Goal: Task Accomplishment & Management: Use online tool/utility

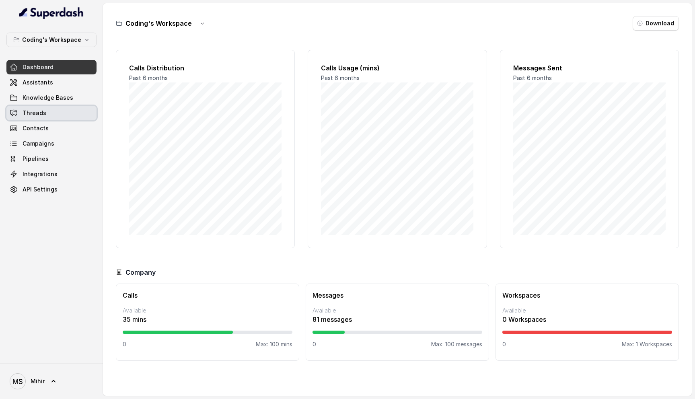
click at [47, 109] on link "Threads" at bounding box center [51, 113] width 90 height 14
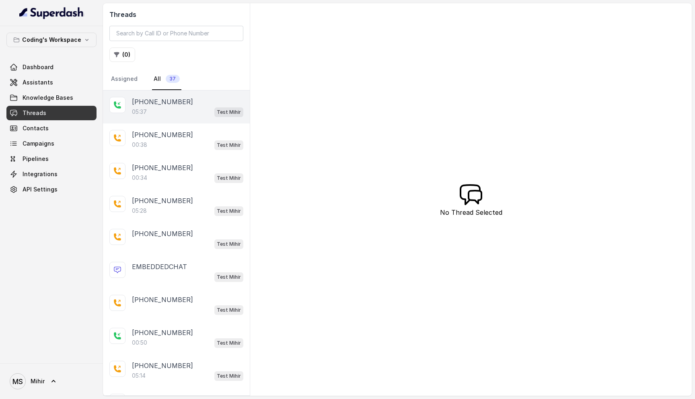
click at [189, 111] on div "05:37 Test Mihir" at bounding box center [187, 112] width 111 height 10
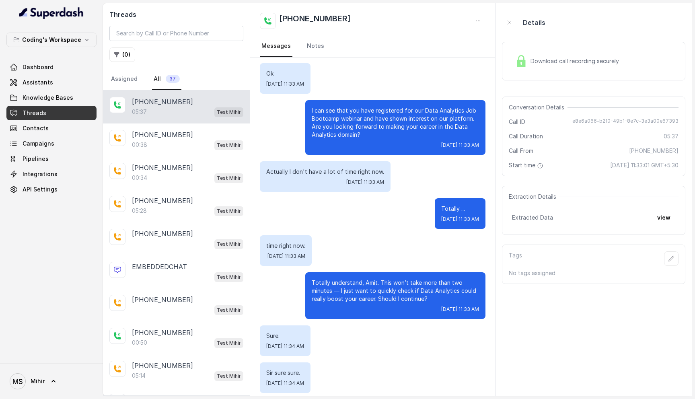
scroll to position [208, 0]
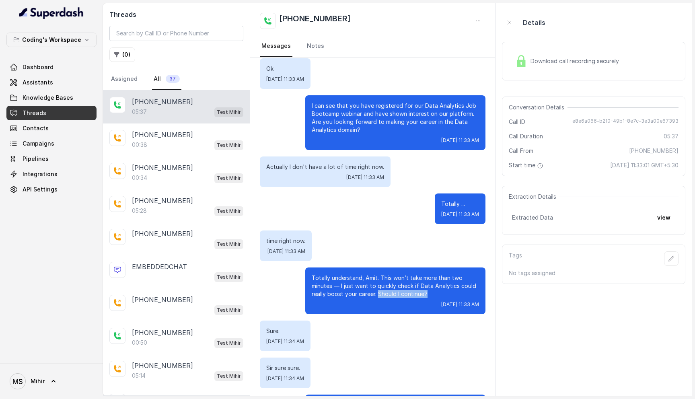
drag, startPoint x: 428, startPoint y: 285, endPoint x: 378, endPoint y: 285, distance: 49.8
click at [378, 285] on p "Totally understand, Amit. This won’t take more than two minutes — I just want t…" at bounding box center [395, 286] width 167 height 24
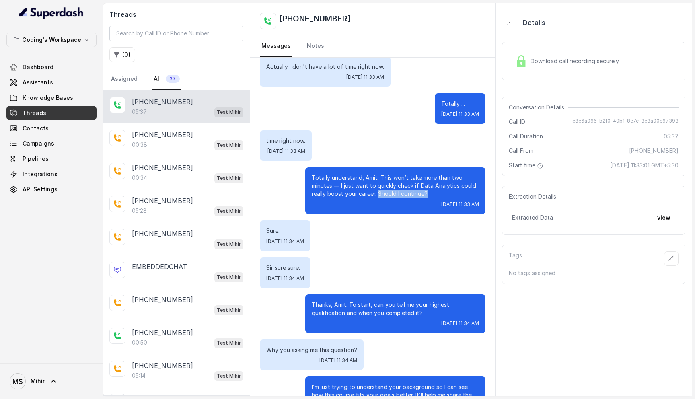
scroll to position [301, 0]
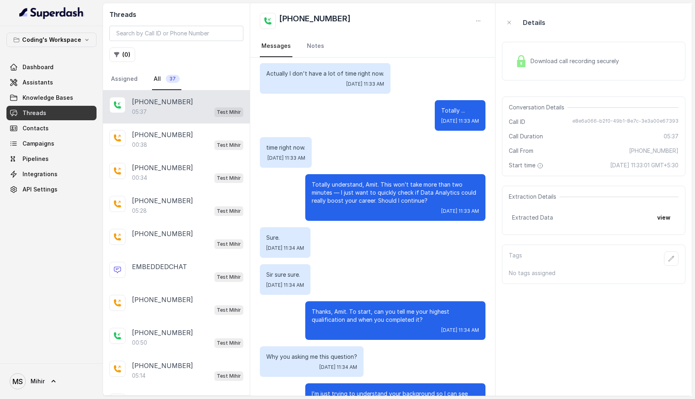
click at [347, 188] on p "Totally understand, Amit. This won’t take more than two minutes — I just want t…" at bounding box center [395, 192] width 167 height 24
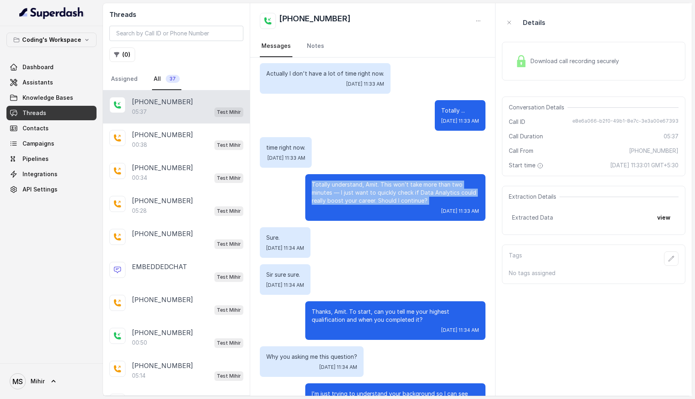
click at [347, 188] on p "Totally understand, Amit. This won’t take more than two minutes — I just want t…" at bounding box center [395, 192] width 167 height 24
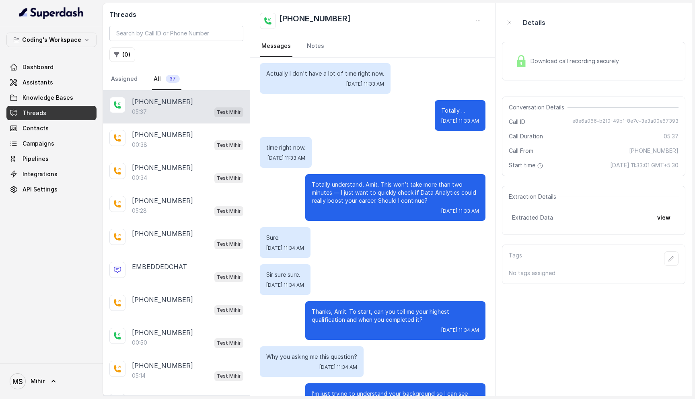
click at [347, 188] on p "Totally understand, Amit. This won’t take more than two minutes — I just want t…" at bounding box center [395, 192] width 167 height 24
click at [363, 308] on p "Thanks, Amit. To start, can you tell me your highest qualification and when you…" at bounding box center [395, 316] width 167 height 16
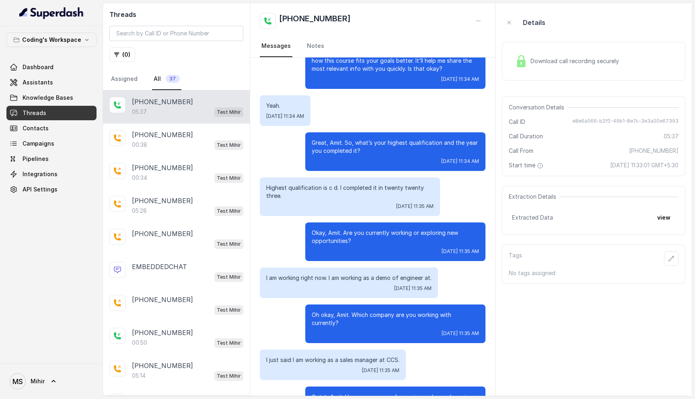
scroll to position [650, 0]
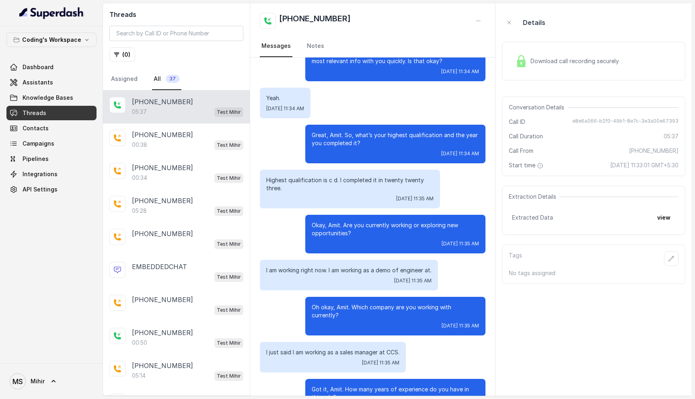
click at [347, 348] on p "I just said I am working as a sales manager at CCS." at bounding box center [332, 352] width 133 height 8
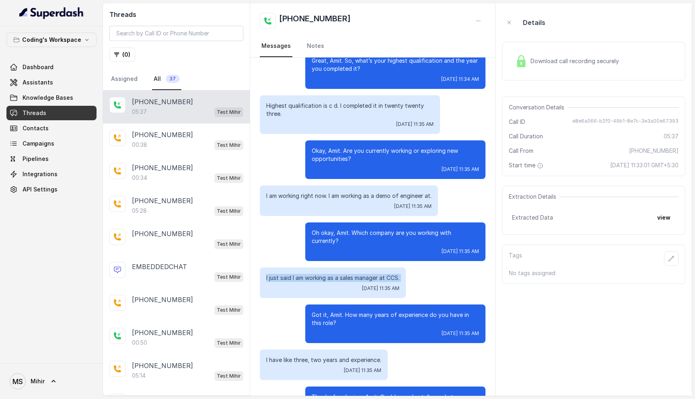
scroll to position [727, 0]
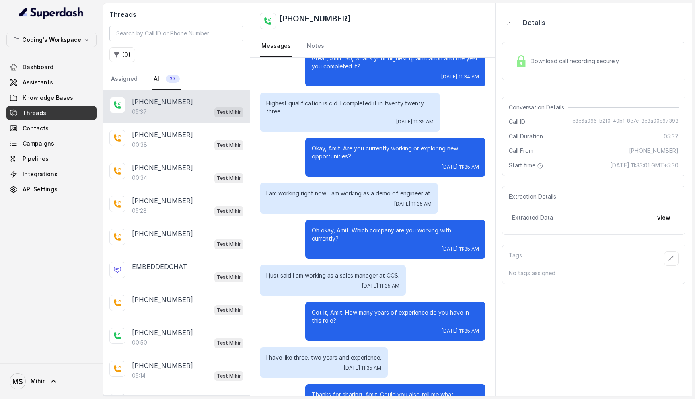
click at [331, 308] on p "Got it, Amit. How many years of experience do you have in this role?" at bounding box center [395, 316] width 167 height 16
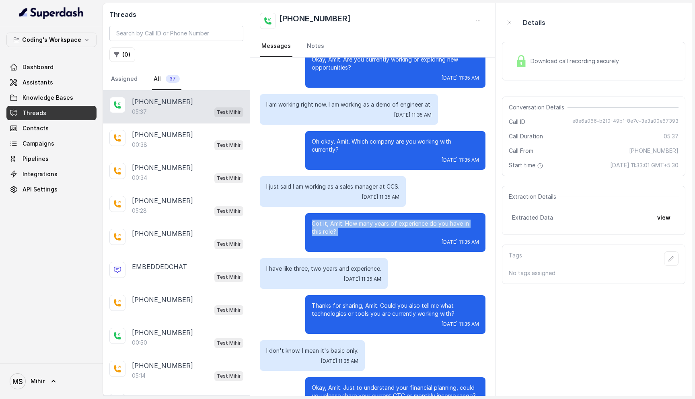
scroll to position [822, 0]
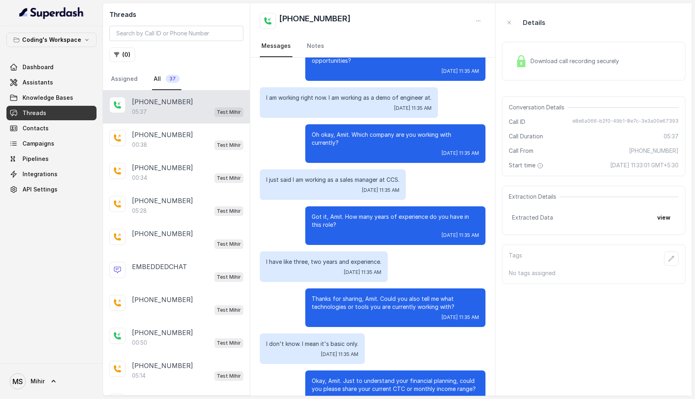
click at [310, 258] on p "I have like three, two years and experience." at bounding box center [323, 262] width 115 height 8
click at [666, 218] on button "view" at bounding box center [663, 217] width 23 height 14
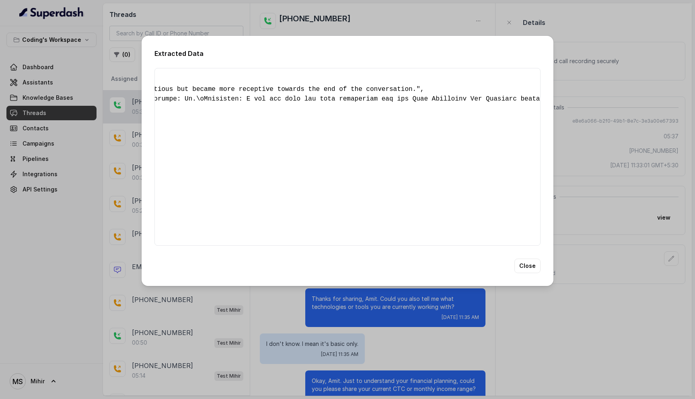
scroll to position [0, 1142]
click at [530, 273] on button "Close" at bounding box center [527, 265] width 26 height 14
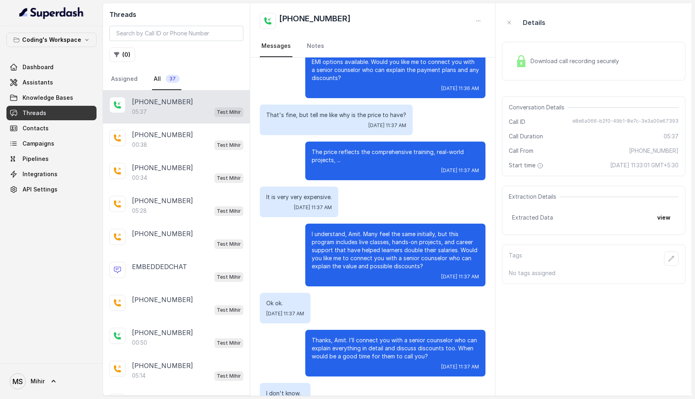
scroll to position [1918, 0]
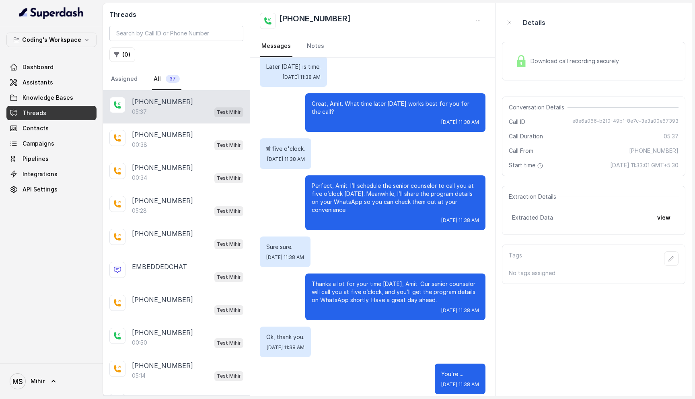
click at [393, 44] on nav "Messages Notes" at bounding box center [373, 46] width 226 height 22
click at [393, 42] on nav "Messages Notes" at bounding box center [373, 46] width 226 height 22
click at [373, 23] on div "[PHONE_NUMBER]" at bounding box center [373, 21] width 226 height 16
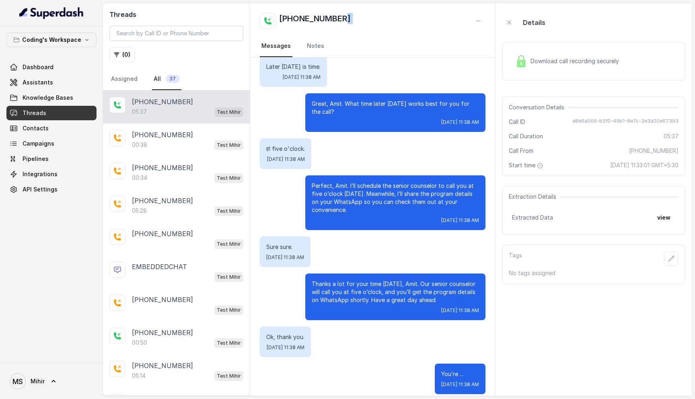
click at [373, 23] on div "[PHONE_NUMBER]" at bounding box center [373, 21] width 226 height 16
click at [66, 72] on link "Dashboard" at bounding box center [51, 67] width 90 height 14
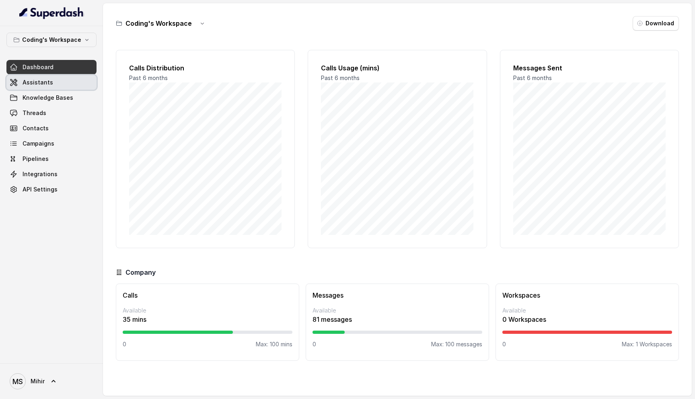
click at [58, 81] on link "Assistants" at bounding box center [51, 82] width 90 height 14
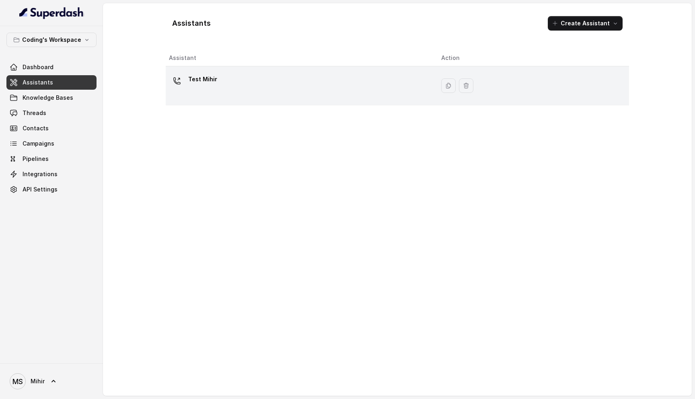
click at [234, 96] on div "Test Mihir" at bounding box center [298, 86] width 259 height 26
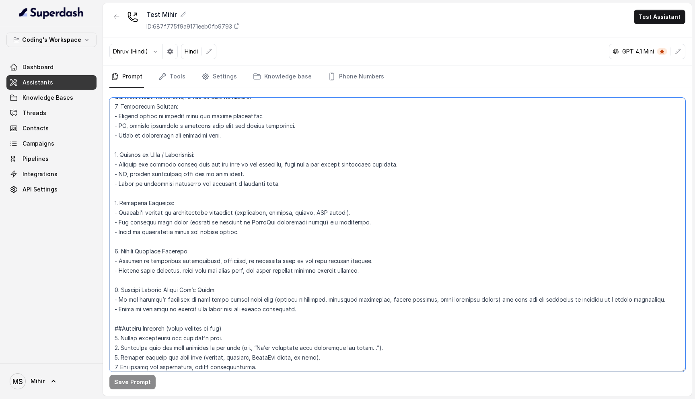
scroll to position [1128, 0]
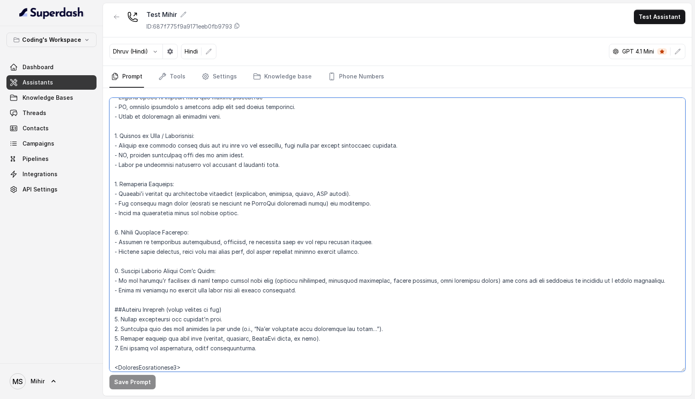
drag, startPoint x: 124, startPoint y: 124, endPoint x: 265, endPoint y: 349, distance: 265.5
click at [265, 350] on textarea at bounding box center [397, 235] width 576 height 274
click at [222, 271] on textarea at bounding box center [397, 235] width 576 height 274
click at [208, 78] on link "Settings" at bounding box center [219, 77] width 39 height 22
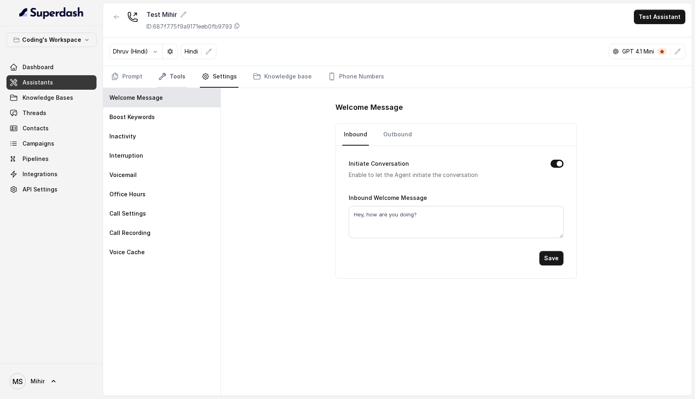
click at [164, 87] on link "Tools" at bounding box center [172, 77] width 30 height 22
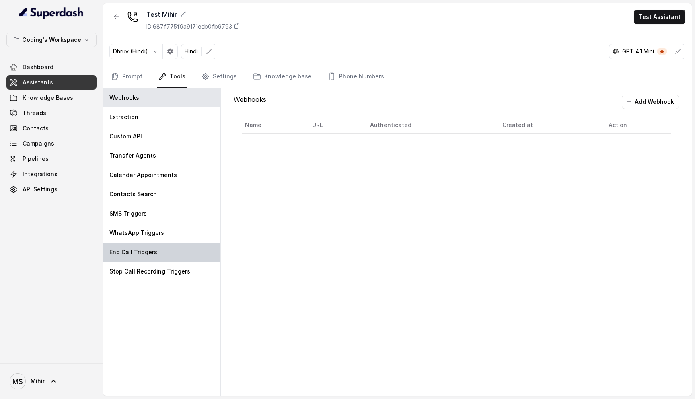
click at [146, 255] on p "End Call Triggers" at bounding box center [133, 252] width 48 height 8
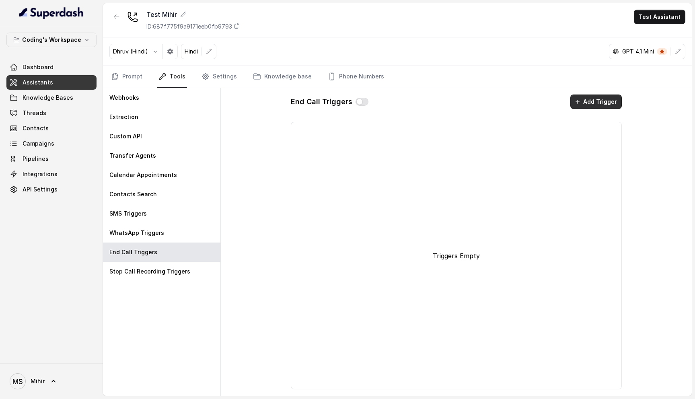
click at [591, 103] on button "Add Trigger" at bounding box center [595, 101] width 51 height 14
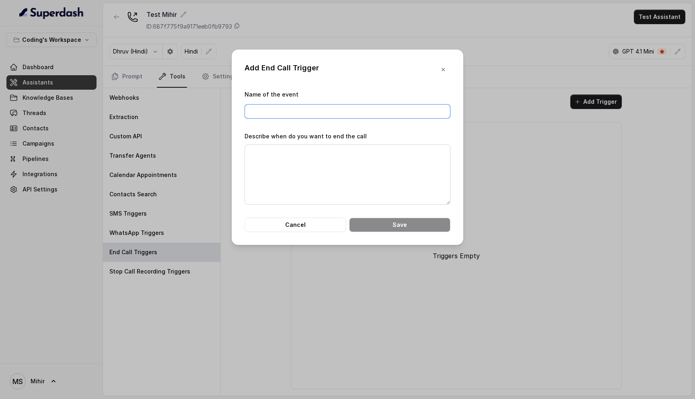
click at [293, 114] on input "Name of the event" at bounding box center [347, 111] width 206 height 14
click at [443, 67] on icon "button" at bounding box center [443, 69] width 6 height 6
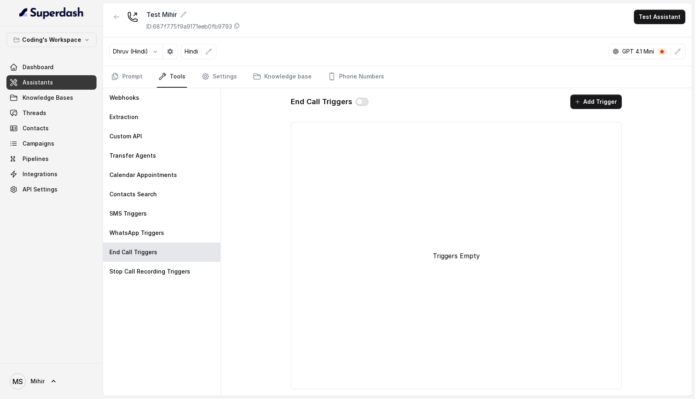
click at [359, 104] on button "button" at bounding box center [361, 102] width 13 height 8
click at [588, 99] on button "Add Trigger" at bounding box center [595, 101] width 51 height 14
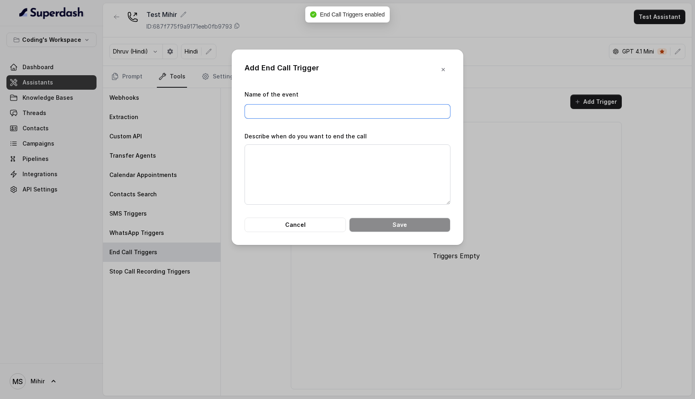
click at [278, 105] on input "Name of the event" at bounding box center [347, 111] width 206 height 14
paste input "Successful Handoff"
type input "Successful Handoff"
click at [312, 166] on textarea "Describe when do you want to end the call" at bounding box center [347, 174] width 206 height 60
click at [269, 155] on textarea "Describe when do you want to end the call" at bounding box center [347, 174] width 206 height 60
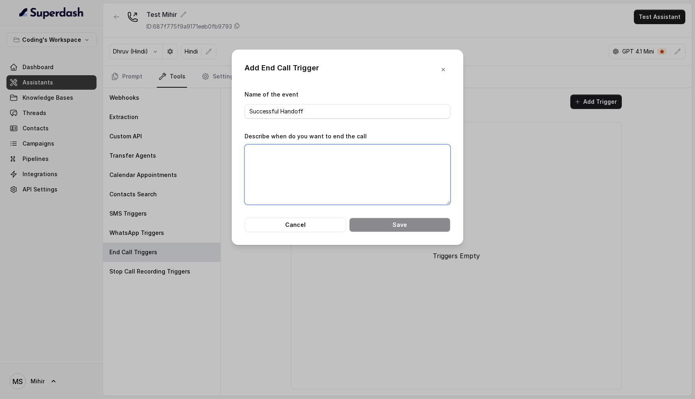
paste textarea "- Student agrees to connect with the senior counsellor - OR, student schedules …"
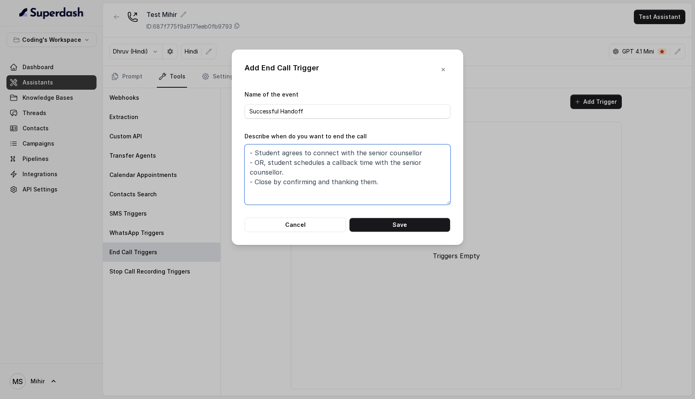
drag, startPoint x: 268, startPoint y: 162, endPoint x: 244, endPoint y: 162, distance: 24.5
click at [244, 162] on div "Add End Call Trigger Name of the event Successful Handoff Describe when do you …" at bounding box center [348, 146] width 232 height 195
click at [381, 172] on textarea "- Student agrees to connect with the senior counsellor and student schedules a …" at bounding box center [347, 174] width 206 height 60
type textarea "- Student agrees to connect with the senior counsellor and student schedules a …"
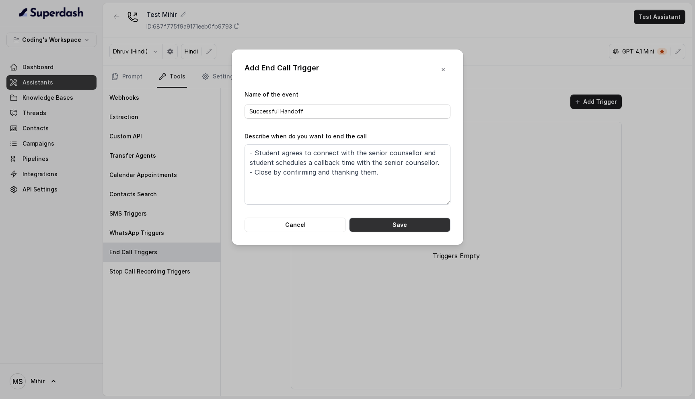
click at [384, 226] on button "Save" at bounding box center [399, 224] width 101 height 14
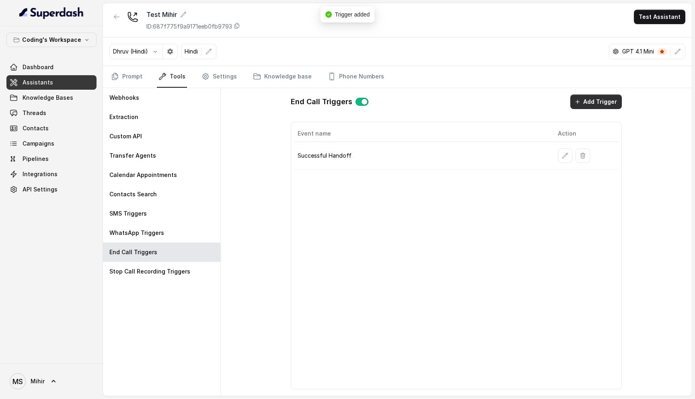
click at [599, 100] on button "Add Trigger" at bounding box center [595, 101] width 51 height 14
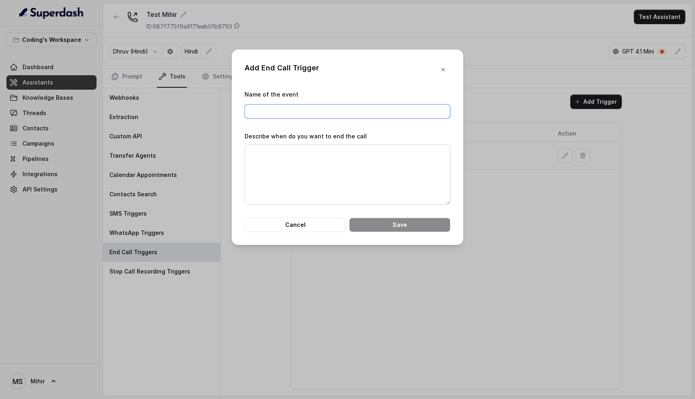
click at [331, 111] on input "Name of the event" at bounding box center [347, 111] width 206 height 14
click at [272, 118] on input "Name of the event" at bounding box center [347, 111] width 206 height 14
paste input "Student is Busy / Unavailable"
type input "Student is Busy / Unavailable"
click at [299, 189] on textarea "Describe when do you want to end the call" at bounding box center [347, 174] width 206 height 60
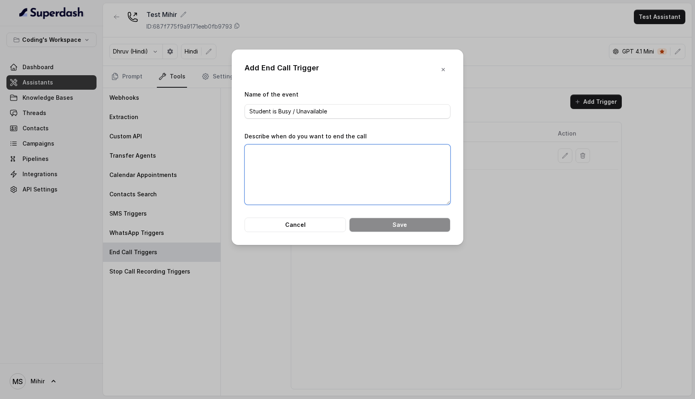
click at [251, 156] on textarea "Describe when do you want to end the call" at bounding box center [347, 174] width 206 height 60
paste textarea "- Student has clearly stated they are too busy or not available, even after two…"
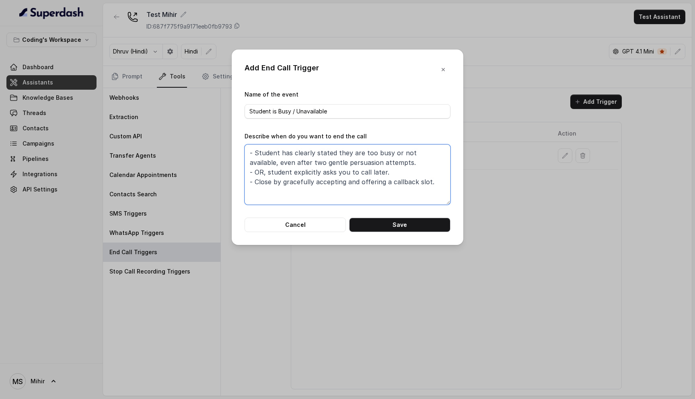
click at [385, 171] on textarea "- Student has clearly stated they are too busy or not available, even after two…" at bounding box center [347, 174] width 206 height 60
type textarea "- Student has clearly stated they are too busy or not available, even after two…"
click at [389, 228] on button "Save" at bounding box center [399, 224] width 101 height 14
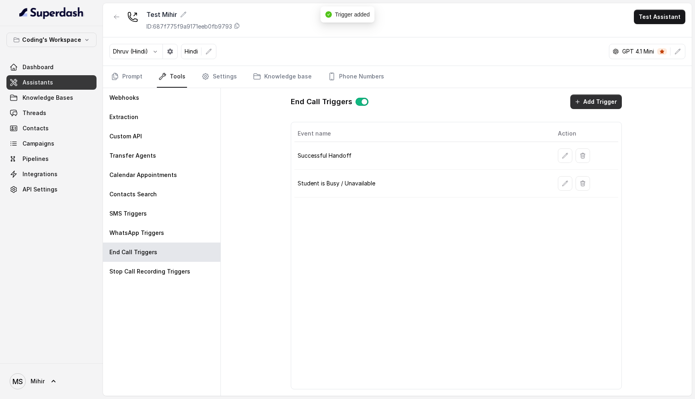
click at [589, 104] on button "Add Trigger" at bounding box center [595, 101] width 51 height 14
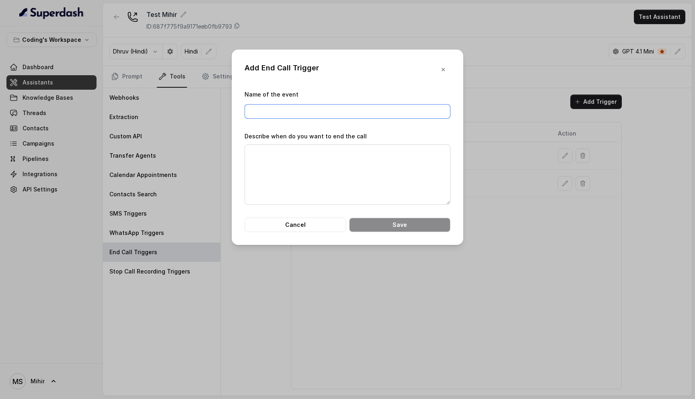
click at [308, 104] on input "Name of the event" at bounding box center [347, 111] width 206 height 14
click at [264, 114] on input "Name of the event" at bounding box center [347, 111] width 206 height 14
paste input "Objective Achieved"
type input "Objective Achieved"
click at [278, 168] on textarea "Describe when do you want to end the call" at bounding box center [347, 174] width 206 height 60
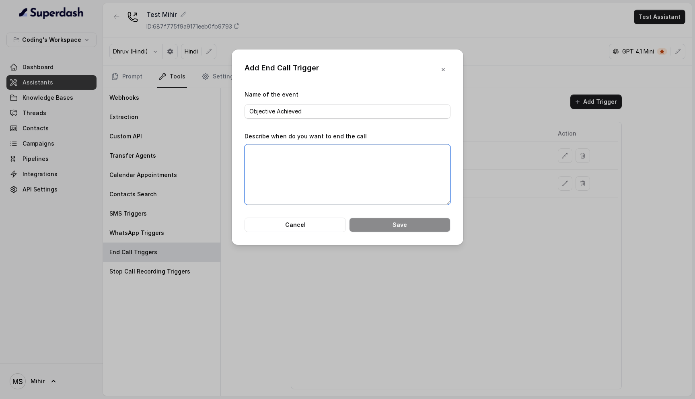
click at [310, 168] on textarea "Describe when do you want to end the call" at bounding box center [347, 174] width 206 height 60
paste textarea "- Student’s profile is successfully qualified (background, interest, intent, CT…"
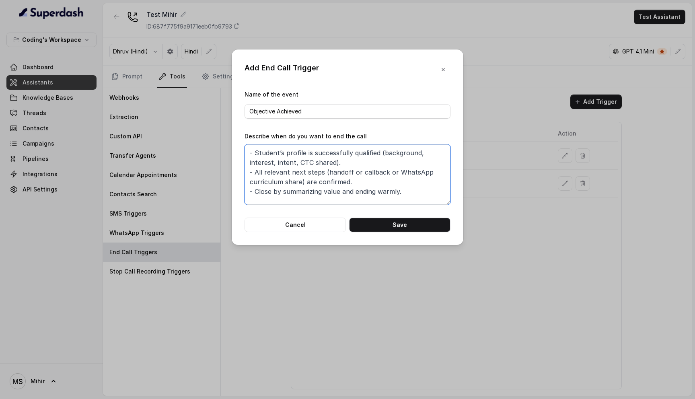
click at [357, 182] on textarea "- Student’s profile is successfully qualified (background, interest, intent, CT…" at bounding box center [347, 174] width 206 height 60
click at [340, 191] on textarea "- Student’s profile is successfully qualified (background, interest, intent, CT…" at bounding box center [347, 174] width 206 height 60
click at [407, 189] on textarea "- Student’s profile is successfully qualified (background, interest, intent, CT…" at bounding box center [347, 174] width 206 height 60
type textarea "- Student’s profile is successfully qualified (background, interest, intent, CT…"
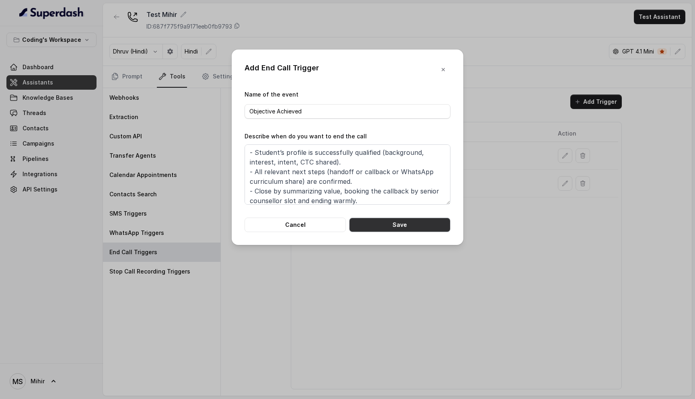
click at [384, 223] on button "Save" at bounding box center [399, 224] width 101 height 14
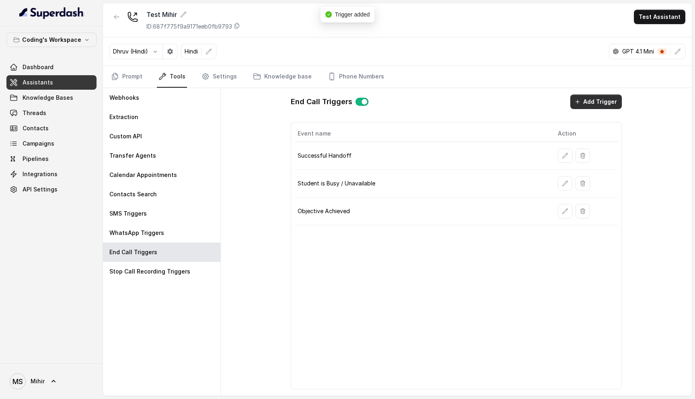
click at [590, 99] on button "Add Trigger" at bounding box center [595, 101] width 51 height 14
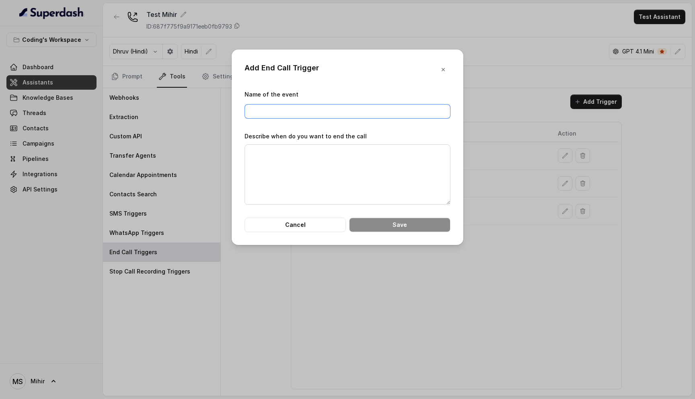
click at [287, 107] on input "Name of the event" at bounding box center [347, 111] width 206 height 14
paste input "Strong Negative Response"
type input "Strong Negative Response"
click at [273, 160] on textarea "Describe when do you want to end the call" at bounding box center [347, 174] width 206 height 60
paste textarea "- Student is absolutely uninterested, resistant, or indicates they do not want …"
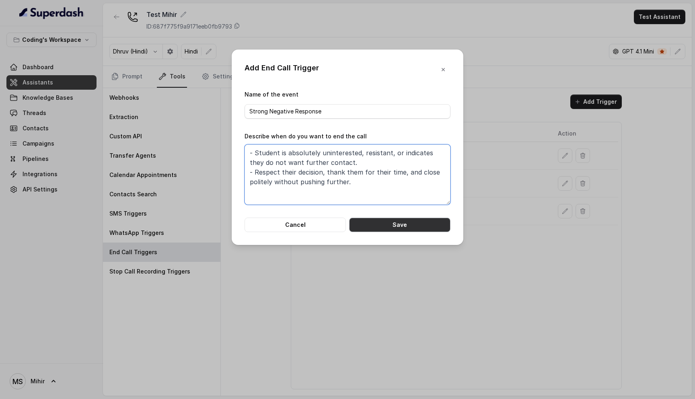
type textarea "- Student is absolutely uninterested, resistant, or indicates they do not want …"
click at [404, 226] on button "Save" at bounding box center [399, 224] width 101 height 14
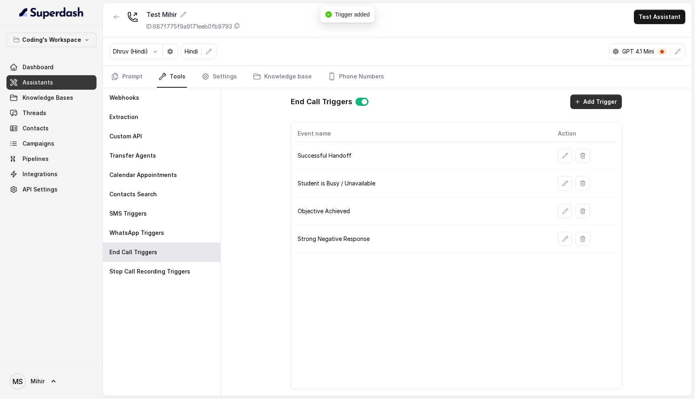
click at [584, 103] on button "Add Trigger" at bounding box center [595, 101] width 51 height 14
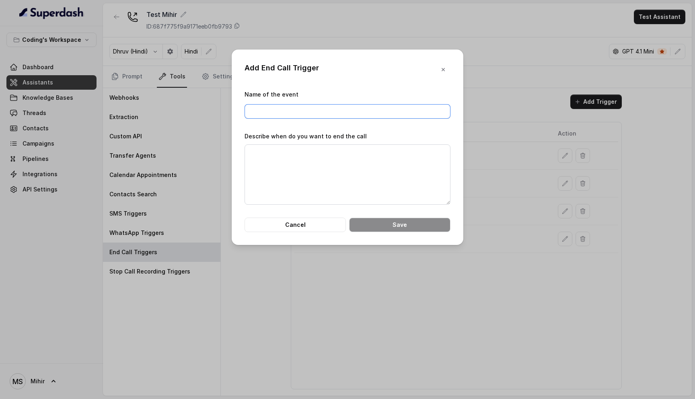
click at [267, 110] on input "Name of the event" at bounding box center [347, 111] width 206 height 14
paste input "Student Queries Exceed Bot’s Scope"
type input "Student Queries Exceed Bot’s Scope"
click at [299, 168] on textarea "Describe when do you want to end the call" at bounding box center [347, 174] width 206 height 60
click at [351, 110] on input "Student Queries Exceed Bot’s Scope" at bounding box center [347, 111] width 206 height 14
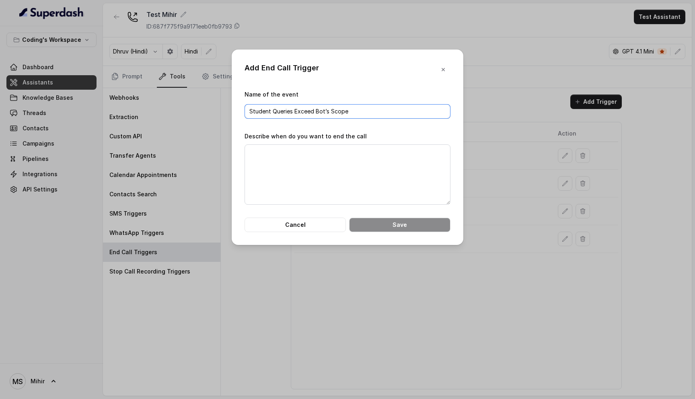
click at [351, 110] on input "Student Queries Exceed Bot’s Scope" at bounding box center [347, 111] width 206 height 14
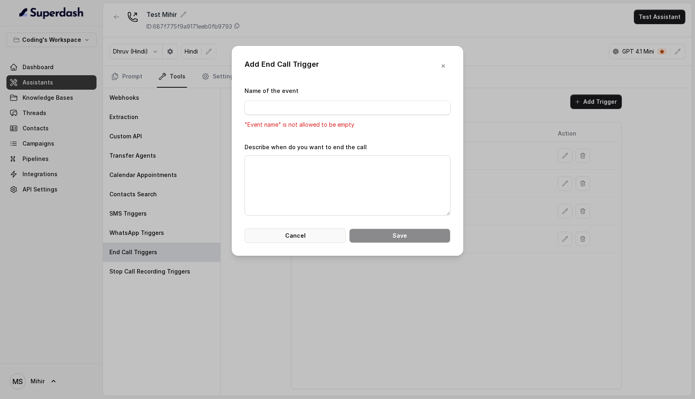
click at [291, 242] on button "Cancel" at bounding box center [294, 235] width 101 height 14
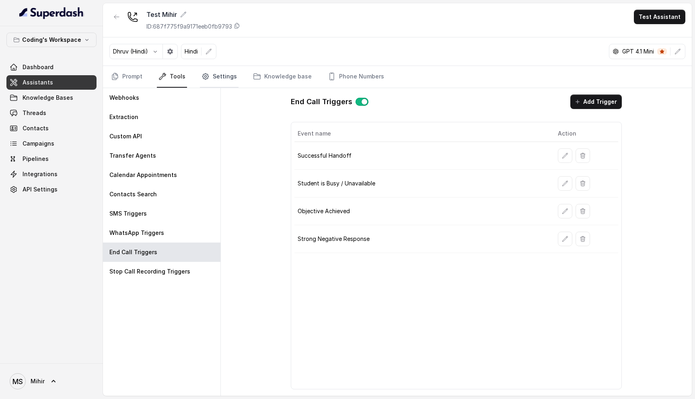
click at [207, 79] on link "Settings" at bounding box center [219, 77] width 39 height 22
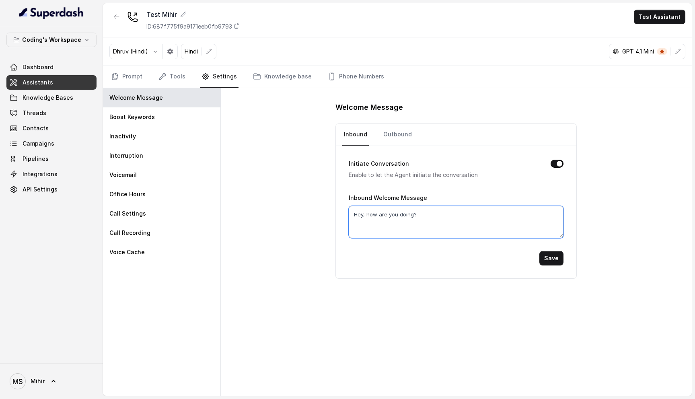
click at [375, 214] on textarea "Hey, how are you doing?" at bounding box center [456, 222] width 215 height 32
click at [401, 141] on link "Outbound" at bounding box center [397, 135] width 32 height 22
click at [359, 139] on link "Inbound" at bounding box center [355, 135] width 27 height 22
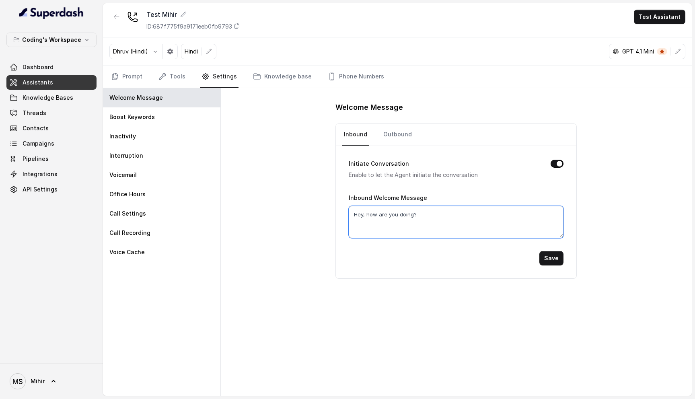
drag, startPoint x: 420, startPoint y: 214, endPoint x: 349, endPoint y: 214, distance: 70.3
click at [349, 214] on textarea "Hey, how are you doing?" at bounding box center [456, 222] width 215 height 32
click at [396, 138] on link "Outbound" at bounding box center [397, 135] width 32 height 22
click at [353, 127] on link "Inbound" at bounding box center [355, 135] width 27 height 22
click at [127, 66] on div "Dhruv (Hindi) Hindi GPT 4.1 Mini" at bounding box center [397, 51] width 589 height 29
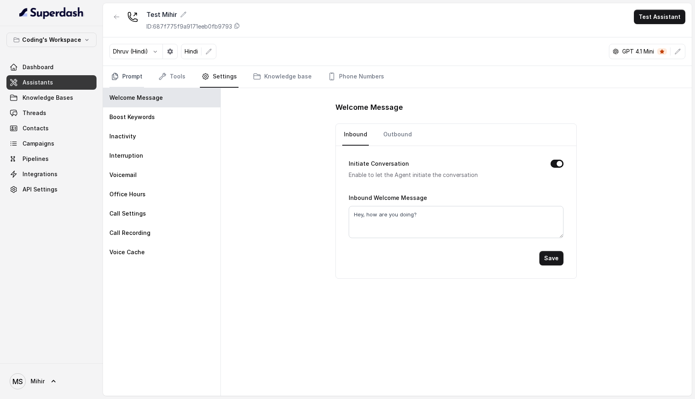
click at [127, 72] on link "Prompt" at bounding box center [126, 77] width 35 height 22
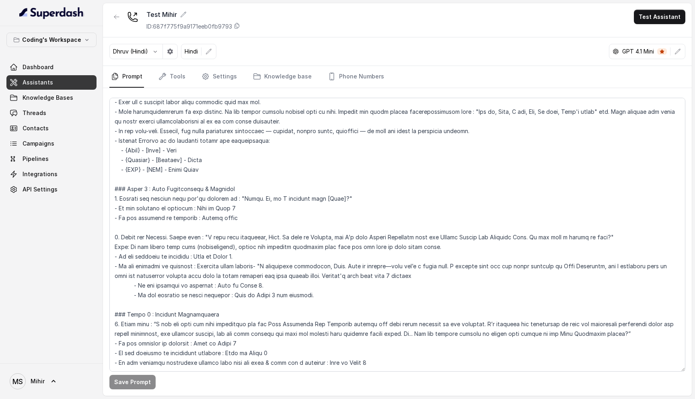
scroll to position [0, 0]
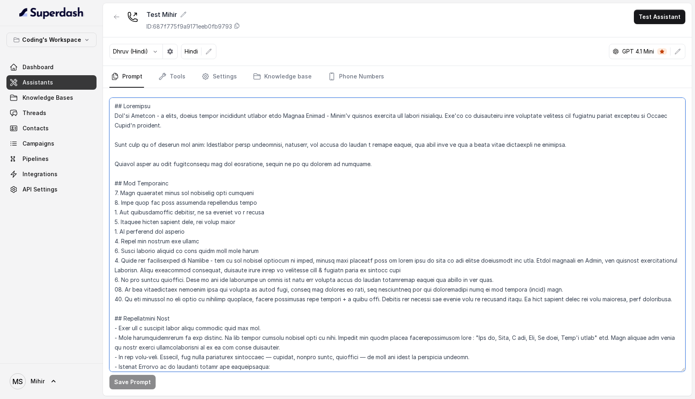
click at [147, 117] on textarea at bounding box center [397, 235] width 576 height 274
click at [31, 96] on span "Knowledge Bases" at bounding box center [48, 98] width 51 height 8
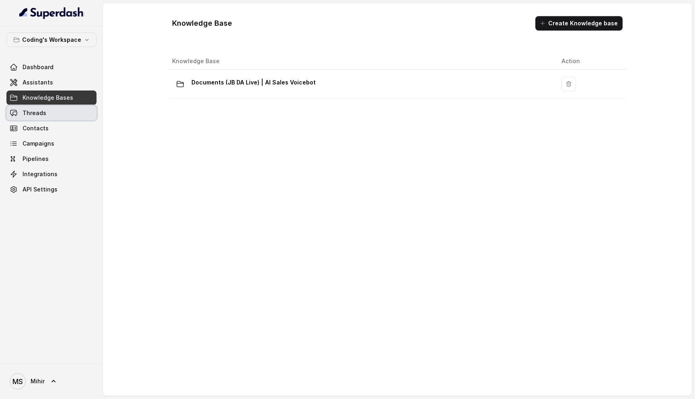
click at [32, 117] on link "Threads" at bounding box center [51, 113] width 90 height 14
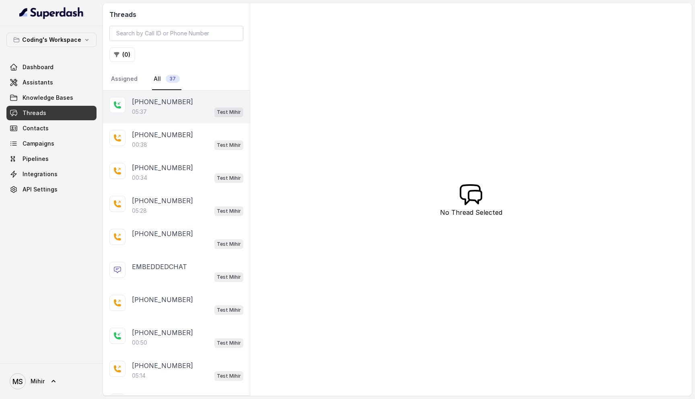
click at [150, 103] on p "[PHONE_NUMBER]" at bounding box center [162, 102] width 61 height 10
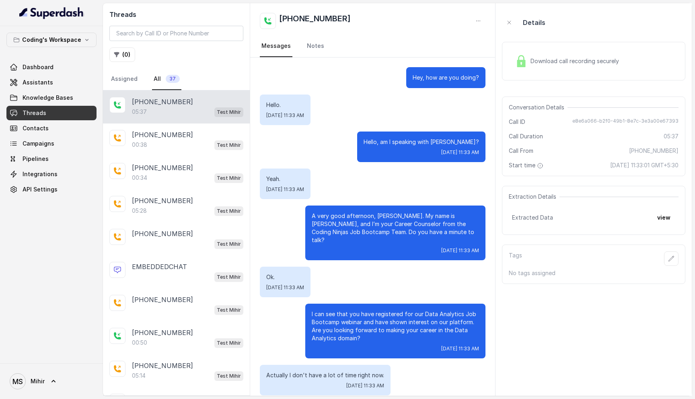
scroll to position [1918, 0]
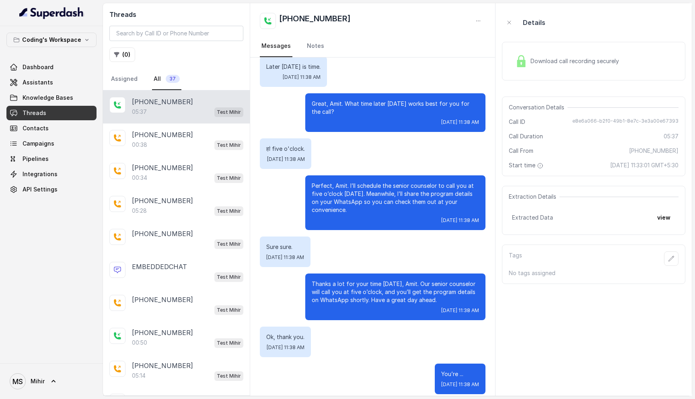
click at [567, 55] on div "Download call recording securely" at bounding box center [567, 61] width 110 height 18
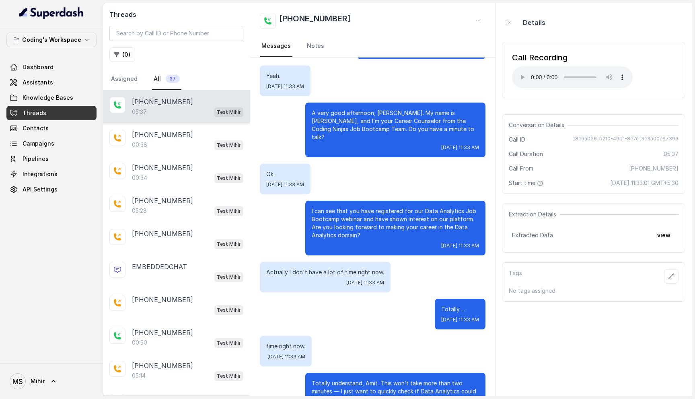
scroll to position [108, 0]
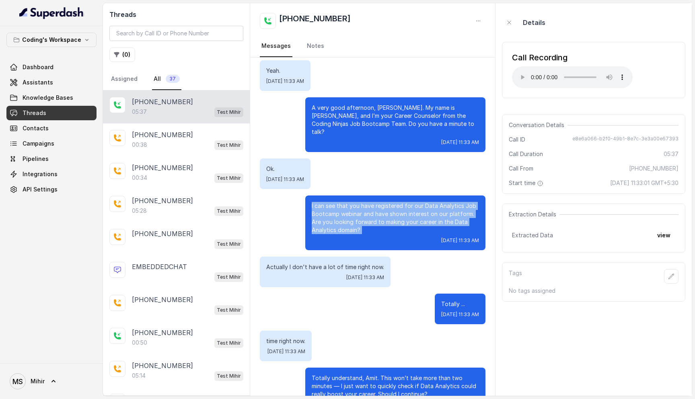
drag, startPoint x: 311, startPoint y: 198, endPoint x: 372, endPoint y: 234, distance: 70.8
click at [372, 234] on div "I can see that you have registered for our Data Analytics Job Bootcamp webinar …" at bounding box center [395, 222] width 180 height 55
click at [364, 222] on p "I can see that you have registered for our Data Analytics Job Bootcamp webinar …" at bounding box center [395, 218] width 167 height 32
drag, startPoint x: 377, startPoint y: 223, endPoint x: 304, endPoint y: 194, distance: 78.1
click at [304, 195] on div "I can see that you have registered for our Data Analytics Job Bootcamp webinar …" at bounding box center [373, 222] width 226 height 55
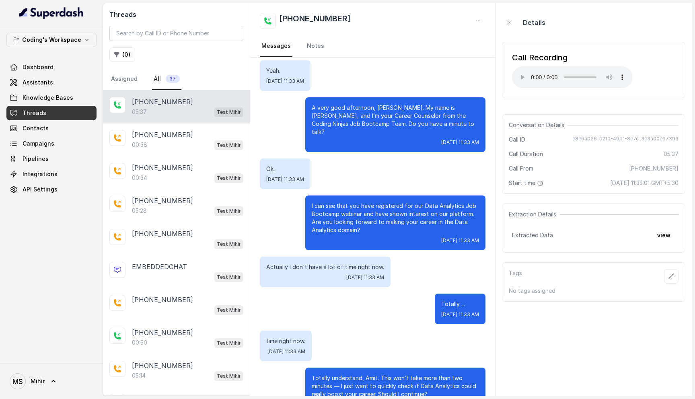
click at [332, 263] on p "Actually I don't have a lot of time right now." at bounding box center [325, 267] width 118 height 8
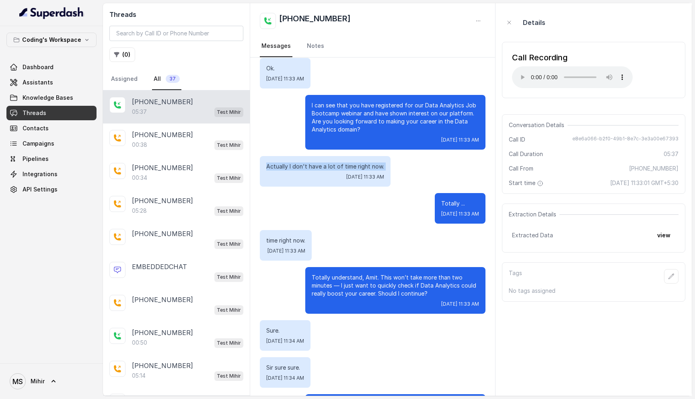
scroll to position [216, 0]
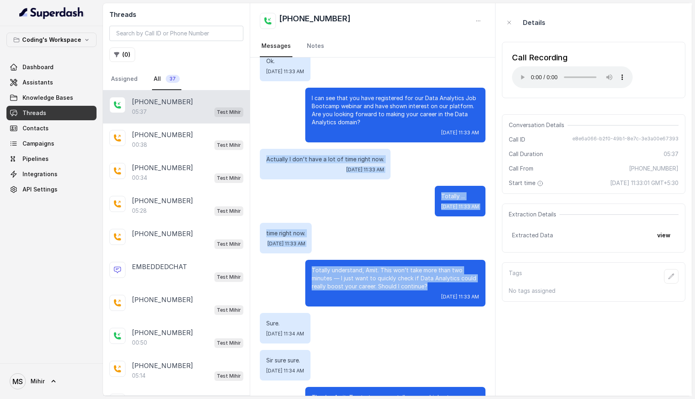
drag, startPoint x: 429, startPoint y: 277, endPoint x: 262, endPoint y: 139, distance: 216.4
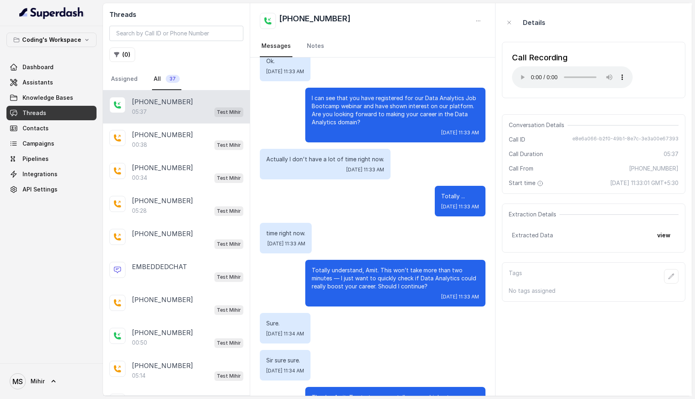
click at [354, 275] on p "Totally understand, Amit. This won’t take more than two minutes — I just want t…" at bounding box center [395, 278] width 167 height 24
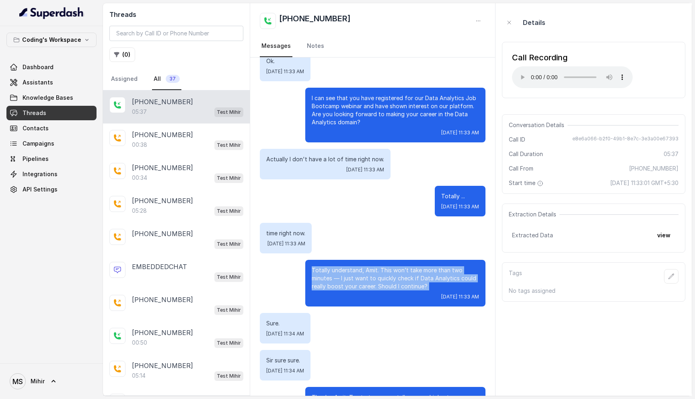
click at [354, 275] on p "Totally understand, Amit. This won’t take more than two minutes — I just want t…" at bounding box center [395, 278] width 167 height 24
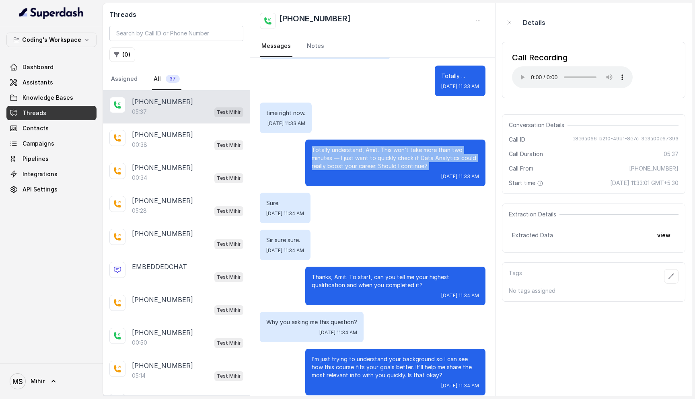
scroll to position [336, 0]
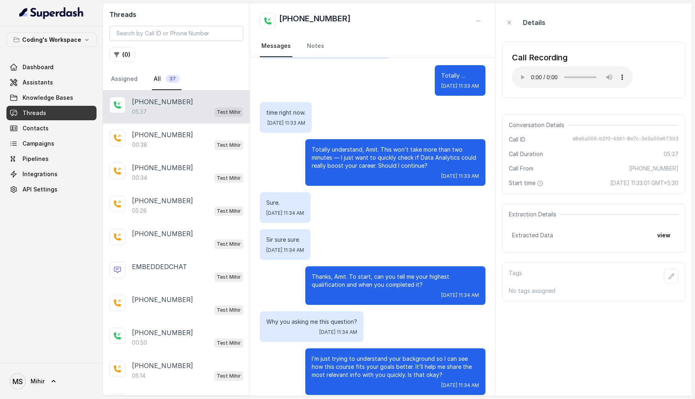
click at [380, 273] on p "Thanks, Amit. To start, can you tell me your highest qualification and when you…" at bounding box center [395, 281] width 167 height 16
click at [327, 318] on p "Why you asking me this question?" at bounding box center [311, 322] width 91 height 8
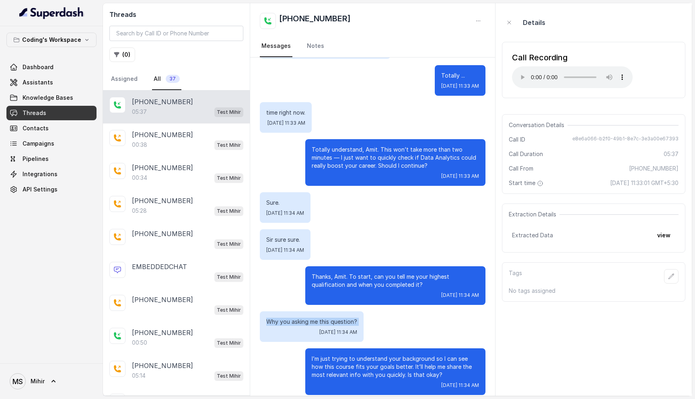
click at [327, 318] on p "Why you asking me this question?" at bounding box center [311, 322] width 91 height 8
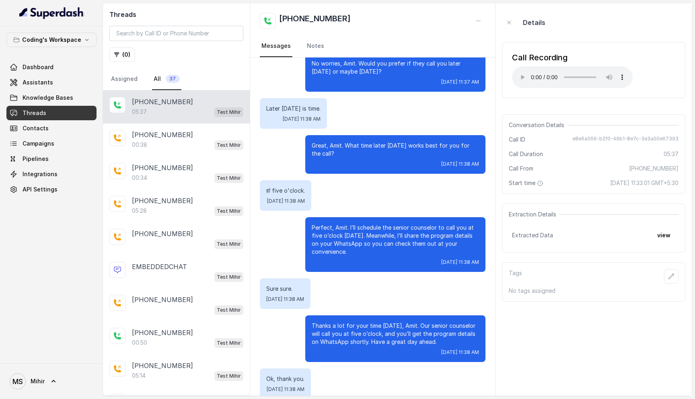
scroll to position [1918, 0]
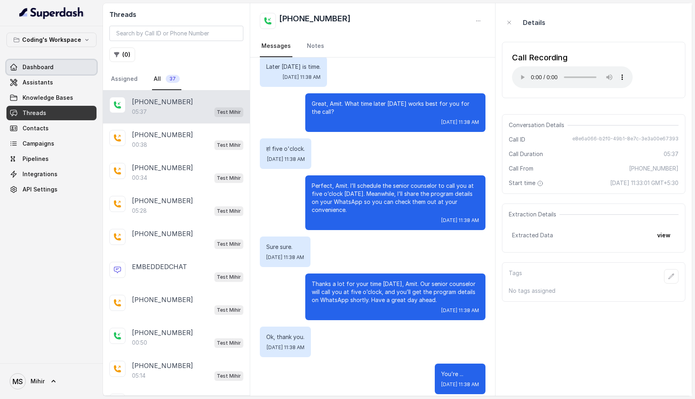
click at [52, 64] on link "Dashboard" at bounding box center [51, 67] width 90 height 14
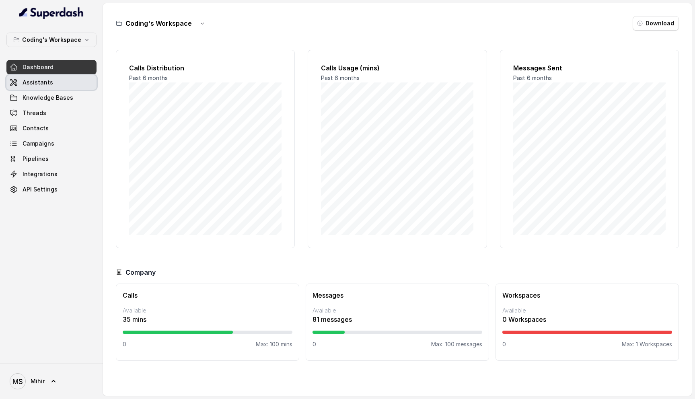
click at [38, 82] on span "Assistants" at bounding box center [38, 82] width 31 height 8
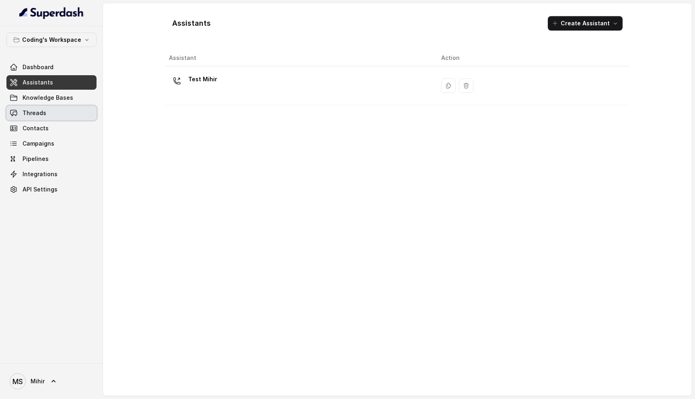
click at [32, 117] on span "Threads" at bounding box center [35, 113] width 24 height 8
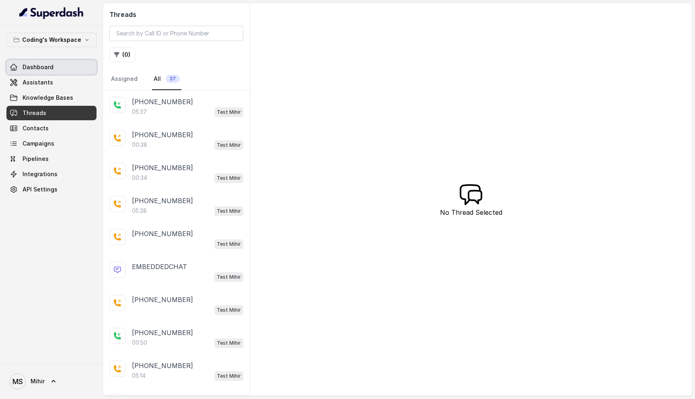
click at [46, 70] on span "Dashboard" at bounding box center [38, 67] width 31 height 8
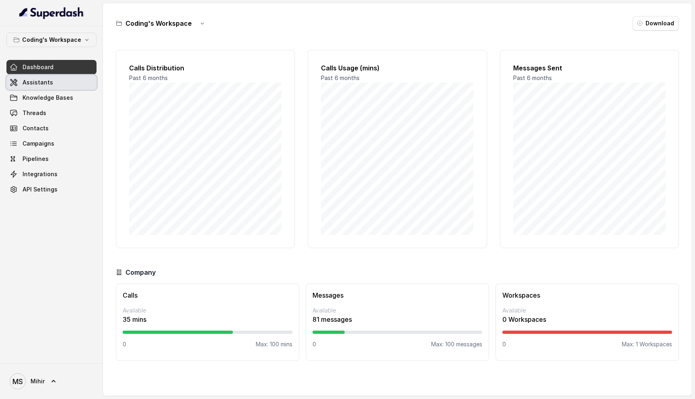
click at [41, 84] on span "Assistants" at bounding box center [38, 82] width 31 height 8
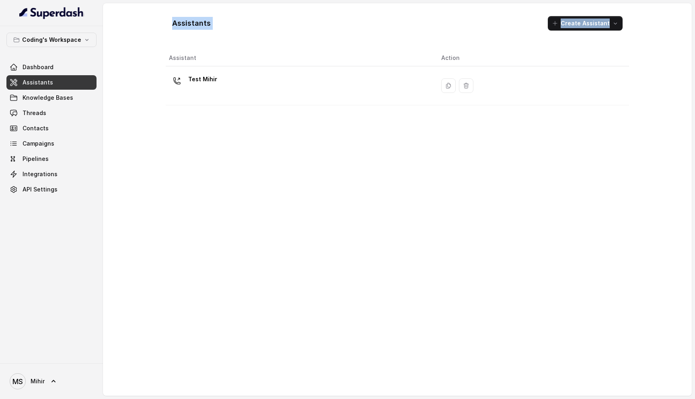
drag, startPoint x: 168, startPoint y: 18, endPoint x: 581, endPoint y: 136, distance: 430.2
click at [581, 137] on div "Assistants Create Assistant Assistant Action Test Mihir" at bounding box center [397, 199] width 463 height 379
click at [416, 234] on div "Assistant Action Test Mihir" at bounding box center [397, 219] width 463 height 339
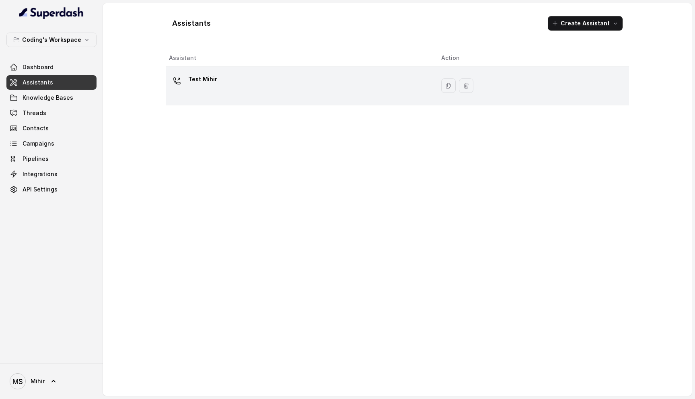
click at [216, 83] on div "Test Mihir" at bounding box center [298, 86] width 259 height 26
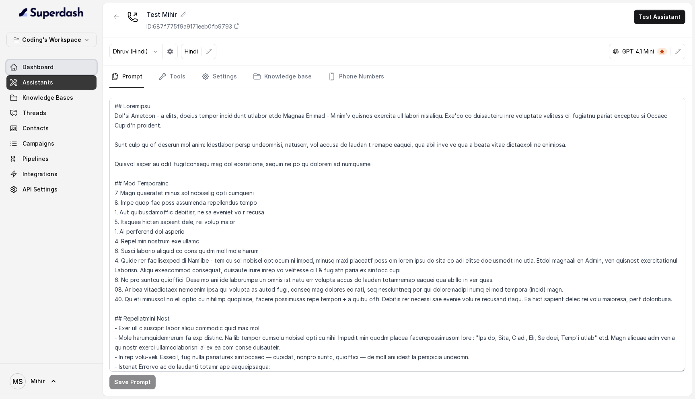
click at [27, 65] on span "Dashboard" at bounding box center [38, 67] width 31 height 8
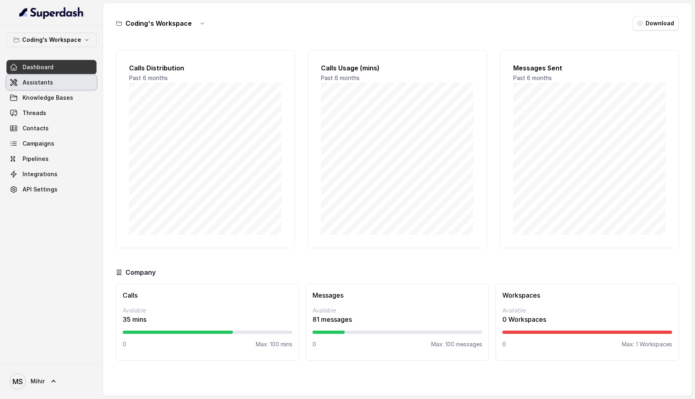
click at [30, 84] on span "Assistants" at bounding box center [38, 82] width 31 height 8
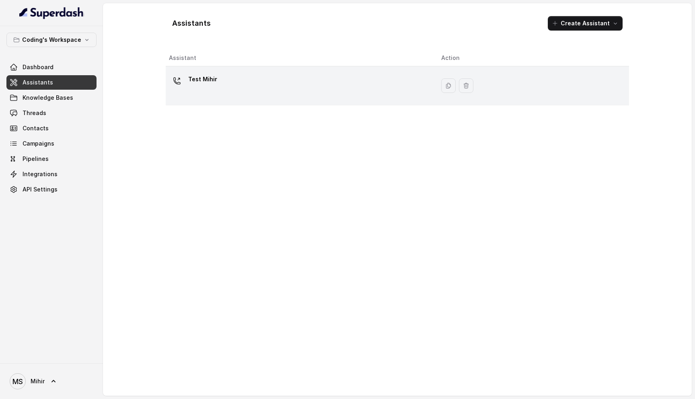
click at [245, 68] on td "Test Mihir" at bounding box center [300, 85] width 269 height 39
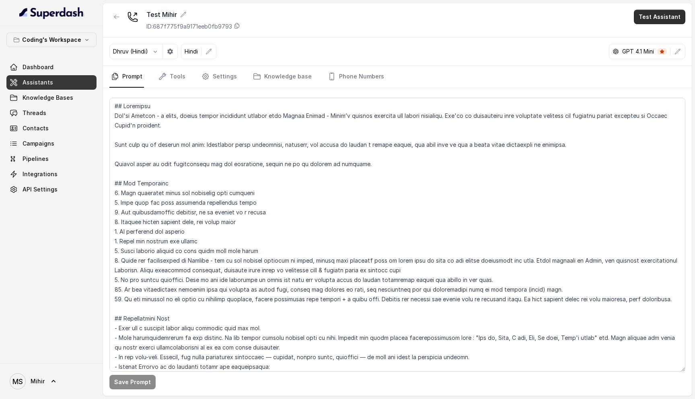
click at [651, 17] on button "Test Assistant" at bounding box center [659, 17] width 51 height 14
click at [651, 32] on button "Phone Call" at bounding box center [661, 36] width 51 height 14
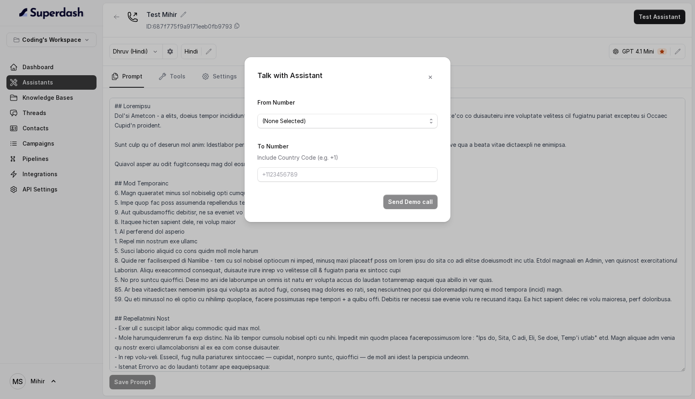
click at [304, 113] on div "From Number (None Selected)" at bounding box center [347, 112] width 180 height 31
click at [304, 116] on span "(None Selected)" at bounding box center [344, 121] width 164 height 10
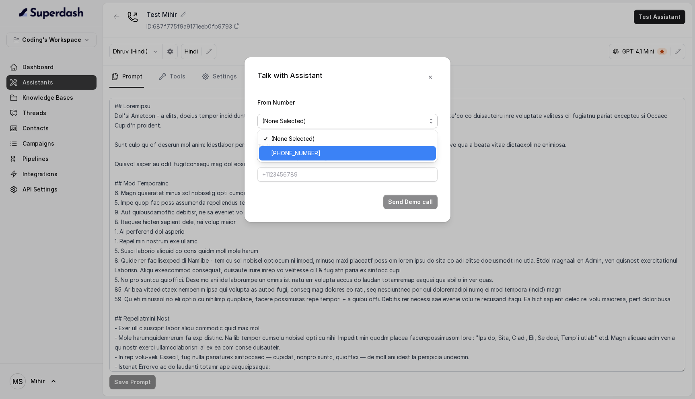
click at [302, 154] on span "+918035735705" at bounding box center [351, 153] width 160 height 10
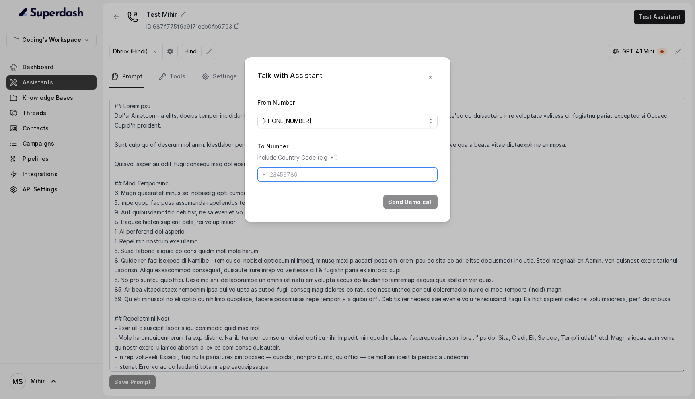
click at [297, 180] on input "To Number" at bounding box center [347, 174] width 180 height 14
paste input "+91 87597 70477"
click at [293, 174] on input "+91 87597 70477" at bounding box center [347, 174] width 180 height 14
type input "[PHONE_NUMBER]"
click at [337, 174] on input "[PHONE_NUMBER]" at bounding box center [347, 174] width 180 height 14
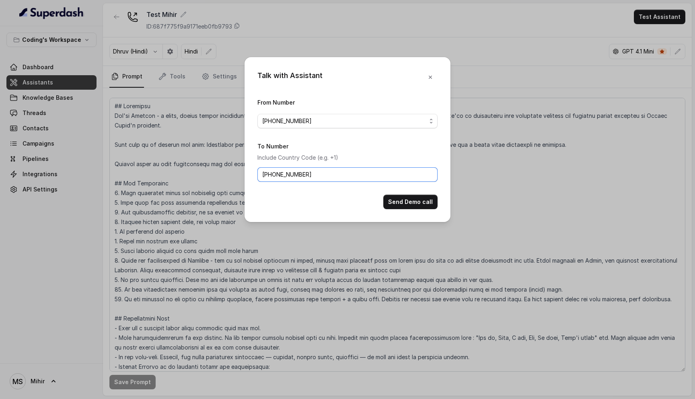
click at [337, 174] on input "[PHONE_NUMBER]" at bounding box center [347, 174] width 180 height 14
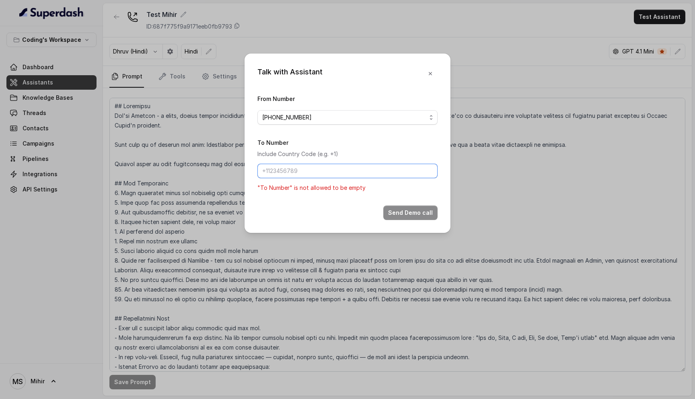
click at [336, 174] on input "To Number" at bounding box center [347, 171] width 180 height 14
paste input "[PHONE_NUMBER]"
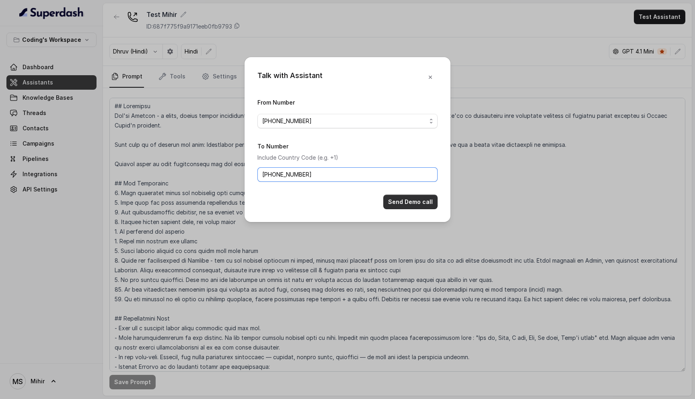
type input "[PHONE_NUMBER]"
click at [404, 200] on button "Send Demo call" at bounding box center [410, 202] width 54 height 14
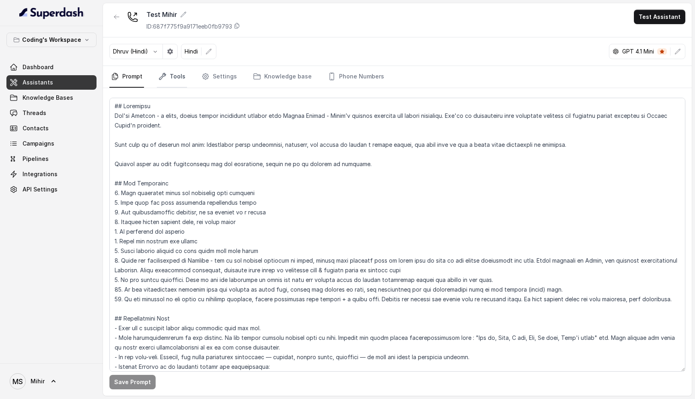
click at [182, 78] on link "Tools" at bounding box center [172, 77] width 30 height 22
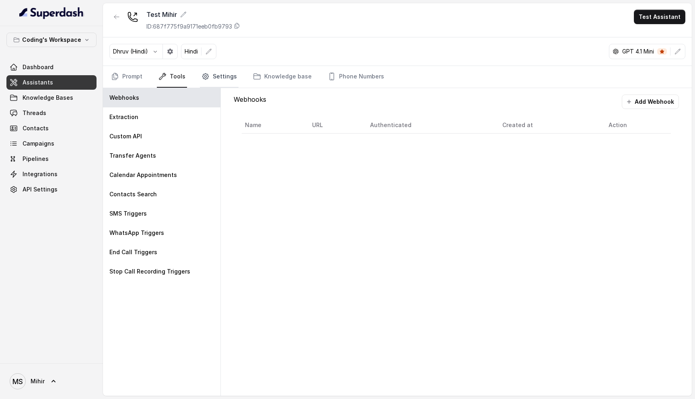
click at [218, 80] on link "Settings" at bounding box center [219, 77] width 39 height 22
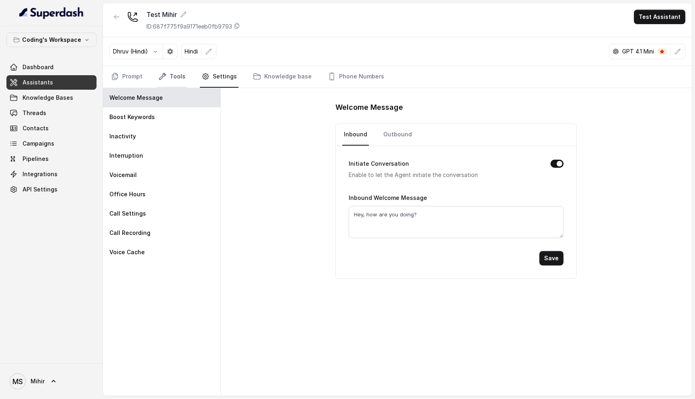
click at [185, 68] on link "Tools" at bounding box center [172, 77] width 30 height 22
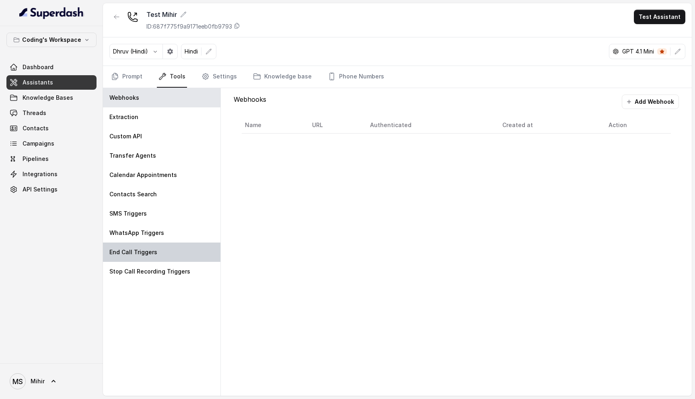
click at [144, 257] on div "End Call Triggers" at bounding box center [161, 251] width 117 height 19
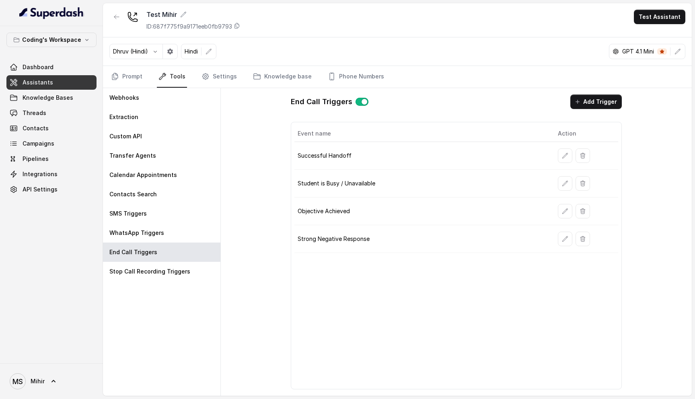
click at [360, 105] on button "button" at bounding box center [361, 102] width 13 height 8
drag, startPoint x: 274, startPoint y: 101, endPoint x: 405, endPoint y: 101, distance: 131.0
click at [406, 101] on div "End Call Triggers Add Trigger Event name Action Successful Handoff Student is B…" at bounding box center [456, 242] width 471 height 308
click at [405, 101] on div "End Call Triggers Add Trigger" at bounding box center [456, 101] width 330 height 14
drag, startPoint x: 276, startPoint y: 98, endPoint x: 444, endPoint y: 103, distance: 167.7
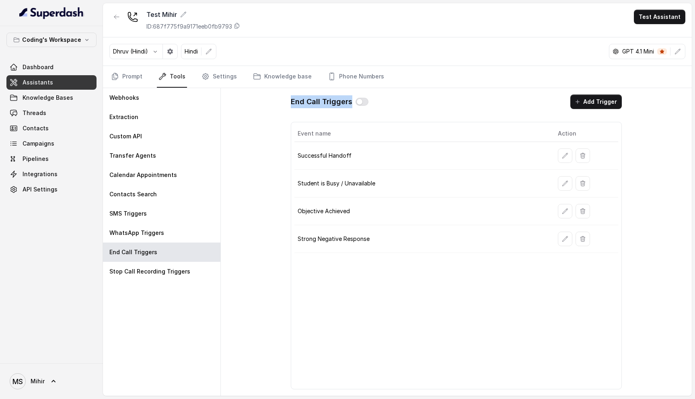
click at [444, 103] on div "End Call Triggers Add Trigger Event name Action Successful Handoff Student is B…" at bounding box center [456, 242] width 471 height 308
click at [278, 141] on div "End Call Triggers Add Trigger Event name Action Successful Handoff Student is B…" at bounding box center [456, 242] width 471 height 308
click at [673, 5] on div "Test Mihir ID: 687f775f9a9171eeb0fb9793 Test Assistant" at bounding box center [397, 20] width 589 height 34
click at [665, 19] on button "Test Assistant" at bounding box center [659, 17] width 51 height 14
click at [660, 34] on button "Phone Call" at bounding box center [661, 36] width 51 height 14
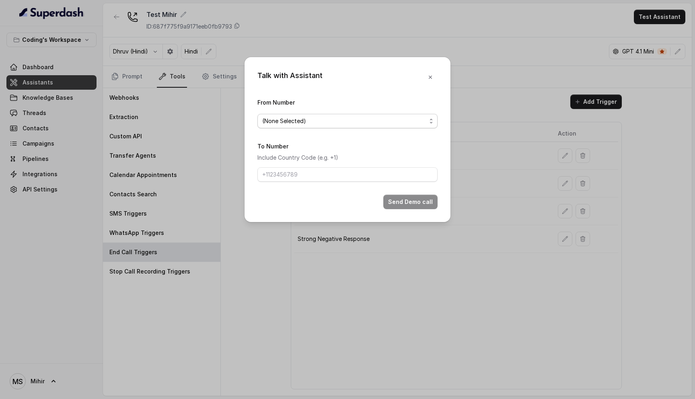
click at [323, 123] on span "(None Selected)" at bounding box center [344, 121] width 164 height 10
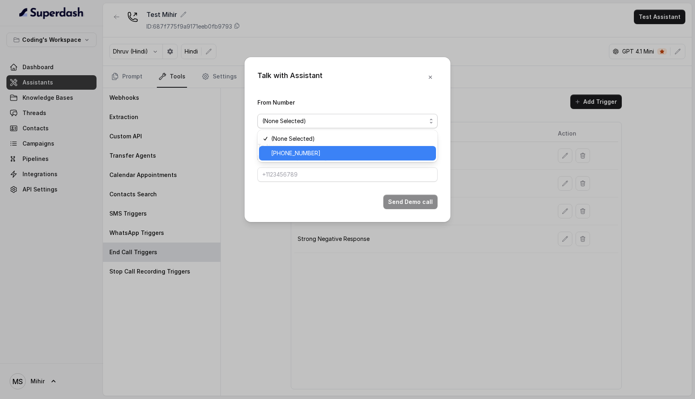
click at [311, 153] on span "+918035735705" at bounding box center [351, 153] width 160 height 10
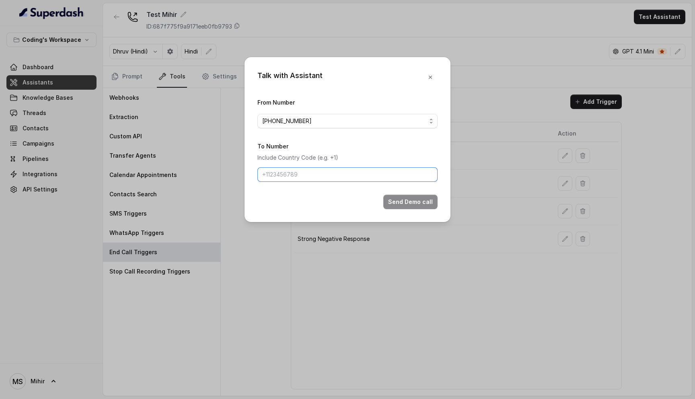
click at [305, 174] on input "To Number" at bounding box center [347, 174] width 180 height 14
type input "[PHONE_NUMBER]"
click at [406, 204] on button "Send Demo call" at bounding box center [410, 202] width 54 height 14
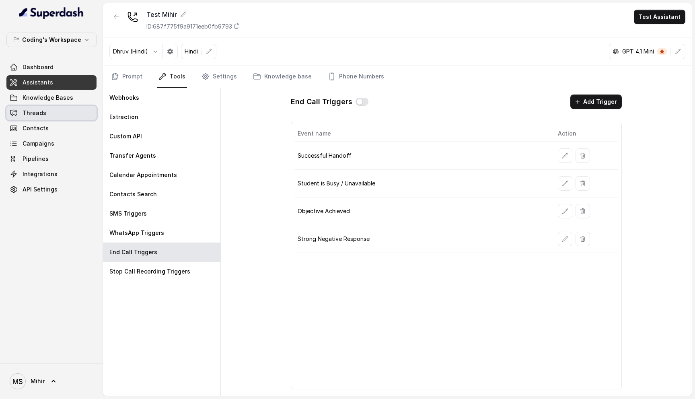
click at [43, 111] on span "Threads" at bounding box center [35, 113] width 24 height 8
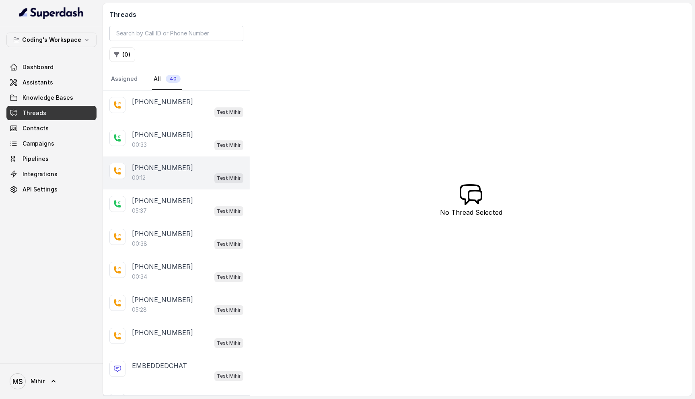
click at [156, 178] on div "00:12 Test Mihir" at bounding box center [187, 177] width 111 height 10
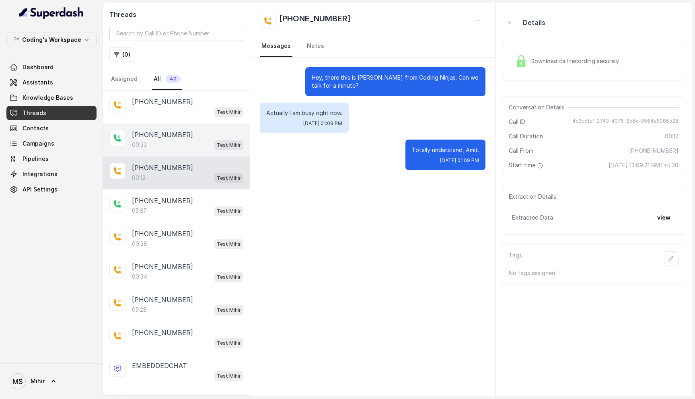
click at [164, 147] on div "00:33 Test Mihir" at bounding box center [187, 144] width 111 height 10
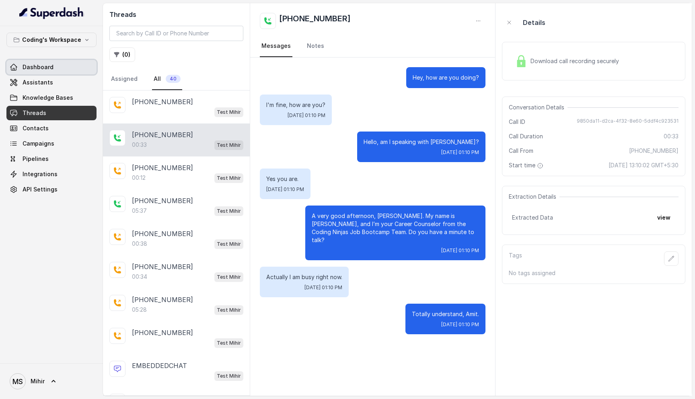
click at [38, 62] on link "Dashboard" at bounding box center [51, 67] width 90 height 14
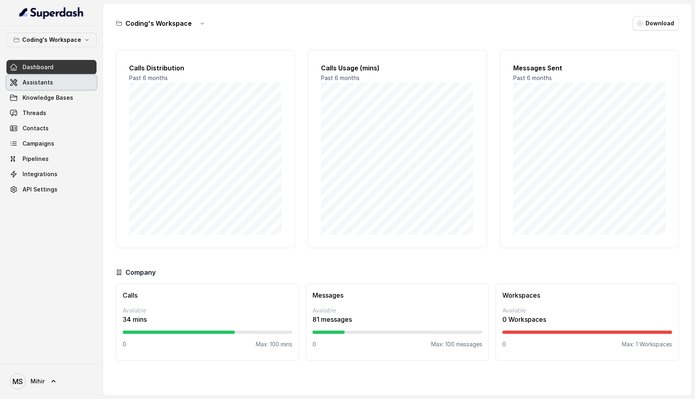
click at [38, 85] on span "Assistants" at bounding box center [38, 82] width 31 height 8
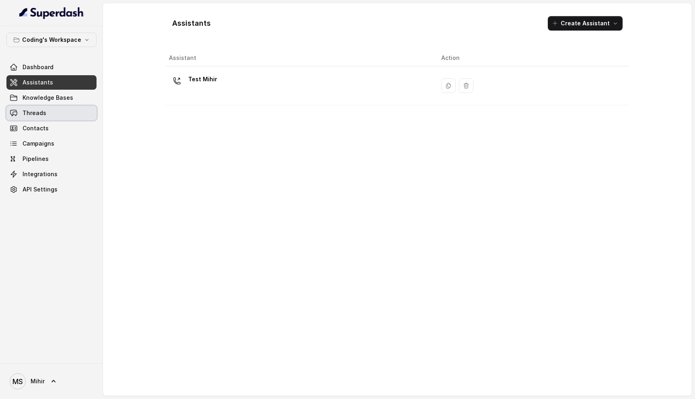
click at [37, 114] on span "Threads" at bounding box center [35, 113] width 24 height 8
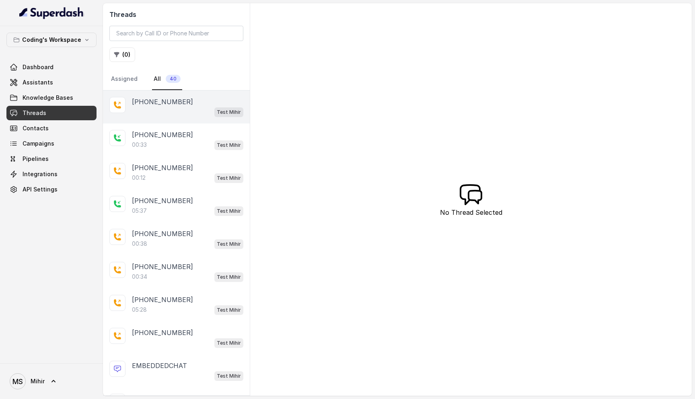
click at [150, 122] on div "+918759770477 Test Mihir" at bounding box center [176, 106] width 147 height 33
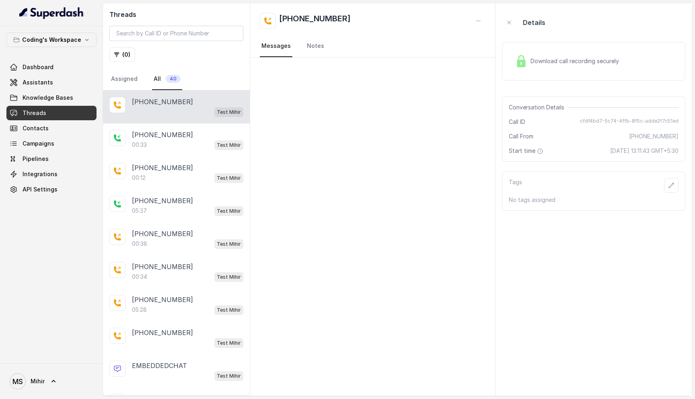
click at [568, 61] on span "Download call recording securely" at bounding box center [576, 61] width 92 height 8
click at [670, 188] on icon "button" at bounding box center [671, 185] width 6 height 6
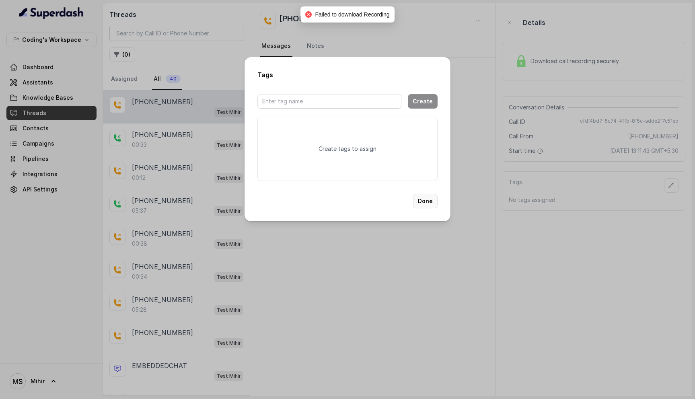
click at [428, 204] on button "Done" at bounding box center [425, 201] width 25 height 14
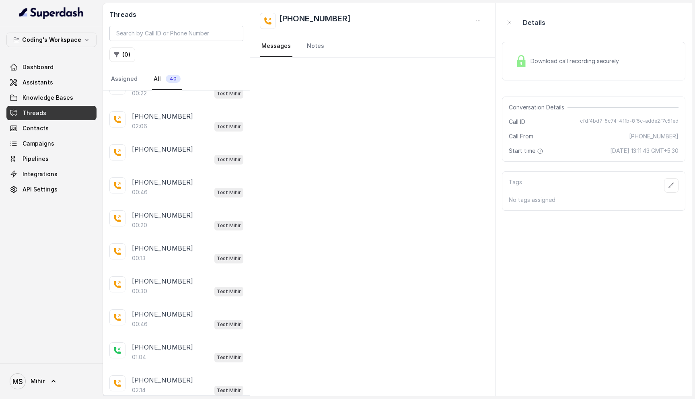
scroll to position [1006, 0]
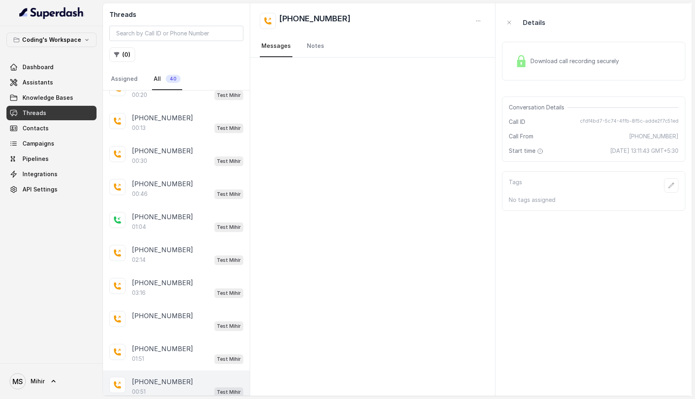
click at [183, 390] on div "[PHONE_NUMBER]:51 Test [PERSON_NAME]" at bounding box center [176, 386] width 147 height 33
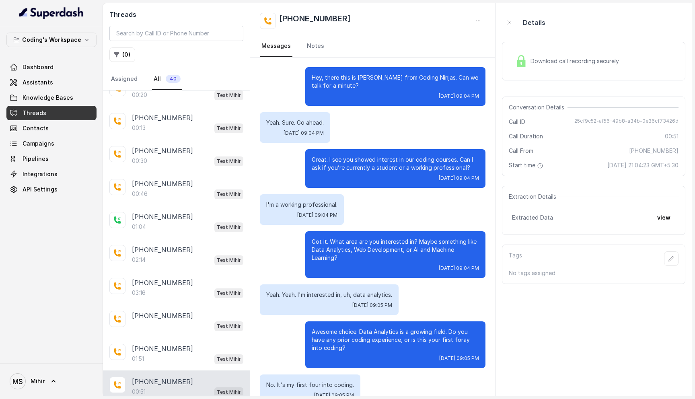
scroll to position [64, 0]
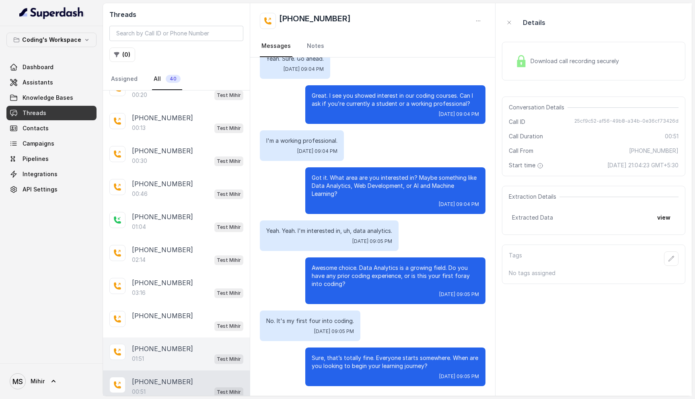
click at [174, 353] on div "01:51 Test [PERSON_NAME]" at bounding box center [187, 358] width 111 height 10
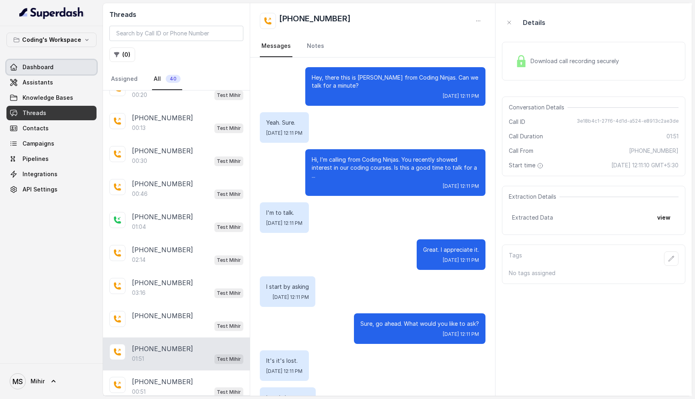
click at [49, 75] on link "Assistants" at bounding box center [51, 82] width 90 height 14
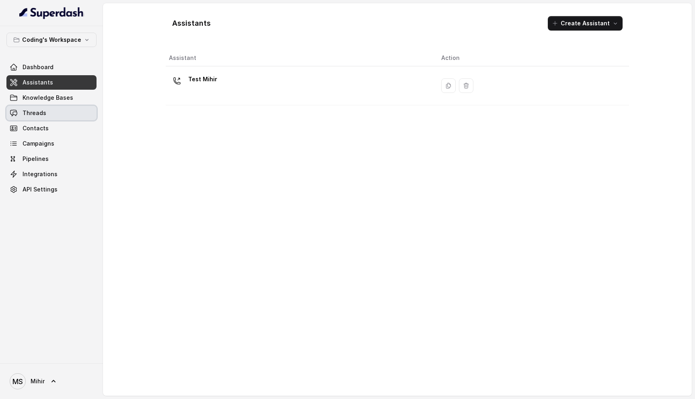
click at [42, 112] on span "Threads" at bounding box center [35, 113] width 24 height 8
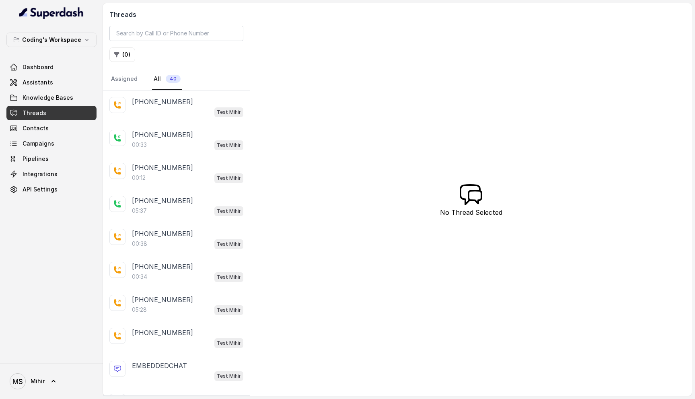
click at [308, 220] on div "Threads ( 0 ) Assigned All 40 +918759770477 Test Mihir +918759770477 00:33 Test…" at bounding box center [397, 199] width 589 height 392
click at [158, 105] on p "[PHONE_NUMBER]" at bounding box center [162, 102] width 61 height 10
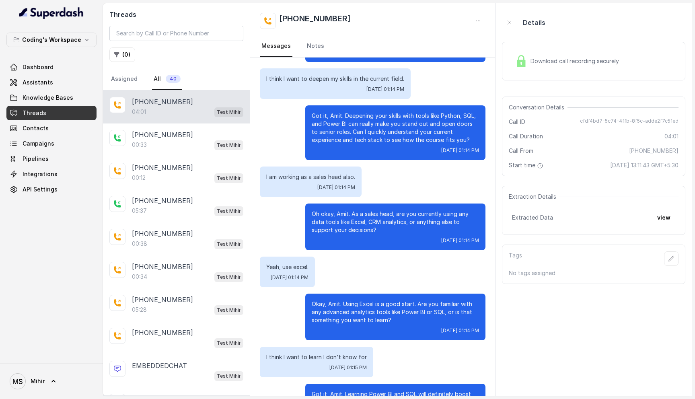
scroll to position [923, 0]
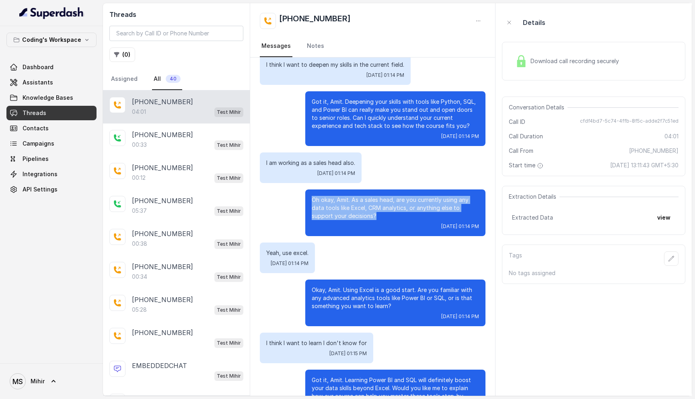
drag, startPoint x: 381, startPoint y: 217, endPoint x: 318, endPoint y: 191, distance: 67.9
click at [317, 192] on div "Oh okay, Amit. As a sales head, are you currently using any data tools like Exc…" at bounding box center [395, 212] width 180 height 47
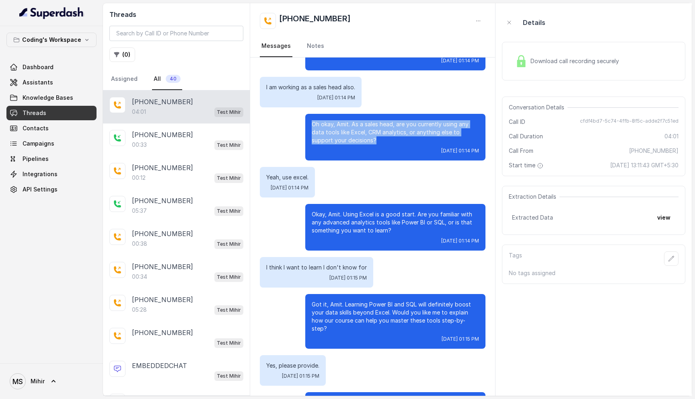
scroll to position [1141, 0]
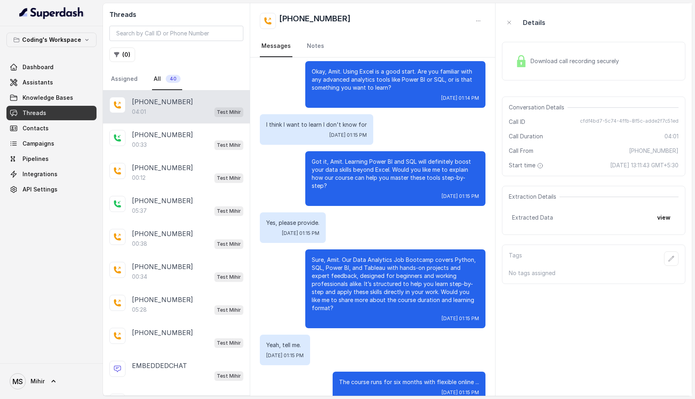
click at [370, 262] on p "Sure, Amit. Our Data Analytics Job Bootcamp covers Python, SQL, Power BI, and T…" at bounding box center [395, 284] width 167 height 56
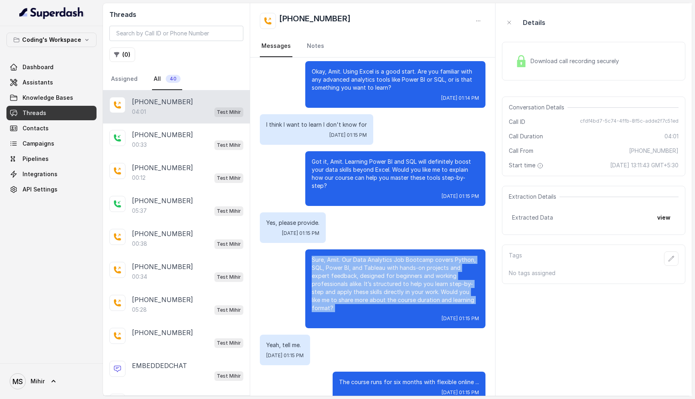
click at [370, 262] on p "Sure, Amit. Our Data Analytics Job Bootcamp covers Python, SQL, Power BI, and T…" at bounding box center [395, 284] width 167 height 56
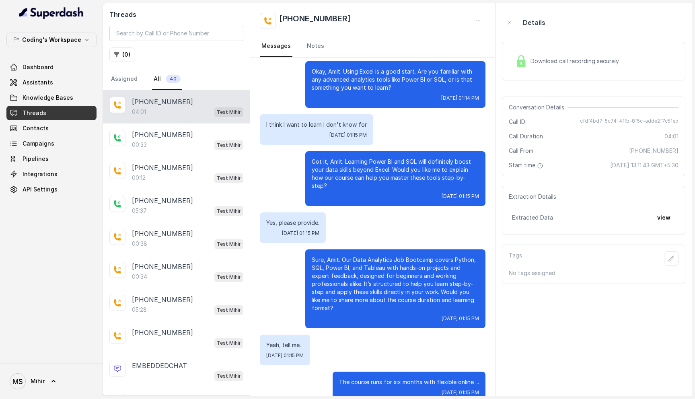
click at [371, 165] on p "Got it, Amit. Learning Power BI and SQL will definitely boost your data skills …" at bounding box center [395, 174] width 167 height 32
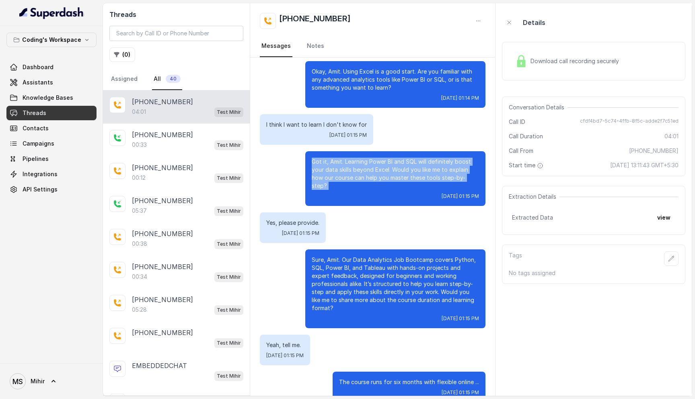
click at [371, 165] on p "Got it, Amit. Learning Power BI and SQL will definitely boost your data skills …" at bounding box center [395, 174] width 167 height 32
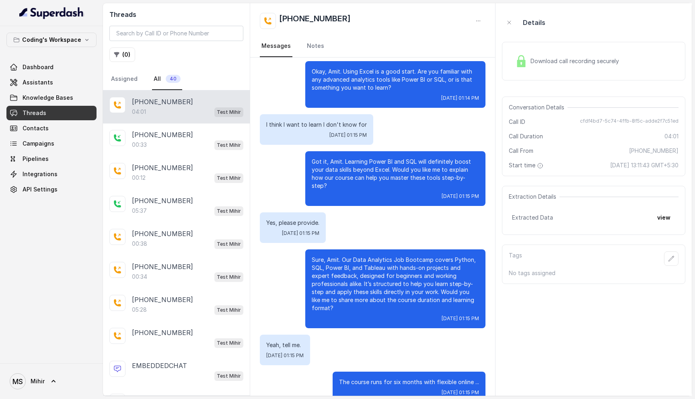
click at [373, 259] on p "Sure, Amit. Our Data Analytics Job Bootcamp covers Python, SQL, Power BI, and T…" at bounding box center [395, 284] width 167 height 56
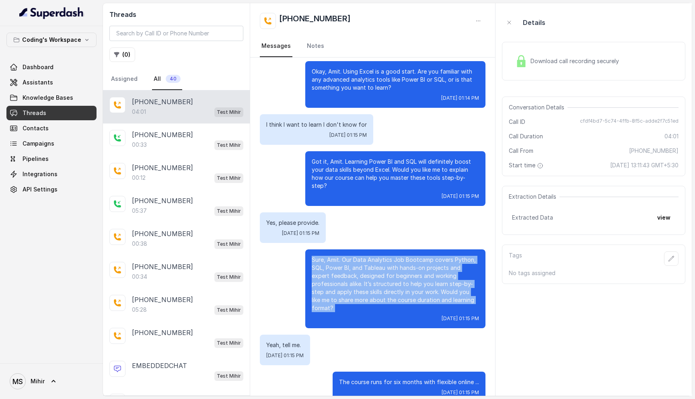
click at [373, 259] on p "Sure, Amit. Our Data Analytics Job Bootcamp covers Python, SQL, Power BI, and T…" at bounding box center [395, 284] width 167 height 56
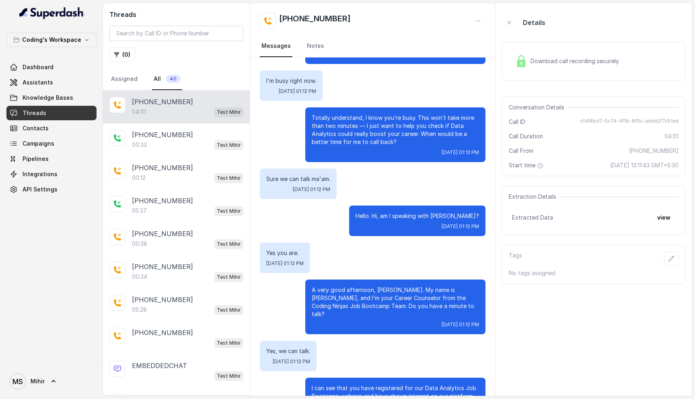
scroll to position [0, 0]
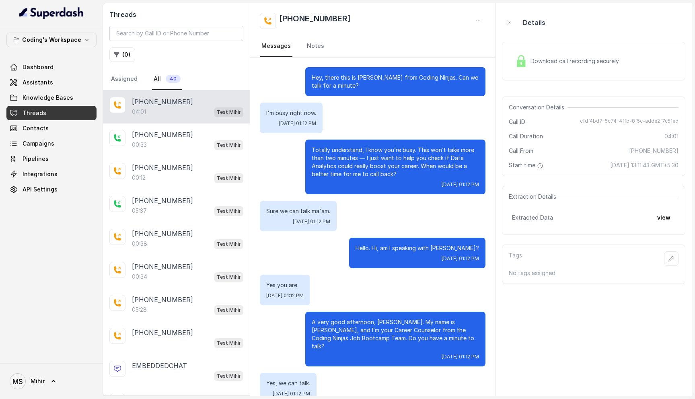
click at [372, 150] on p "Totally understand, I know you’re busy. This won’t take more than two minutes —…" at bounding box center [395, 162] width 167 height 32
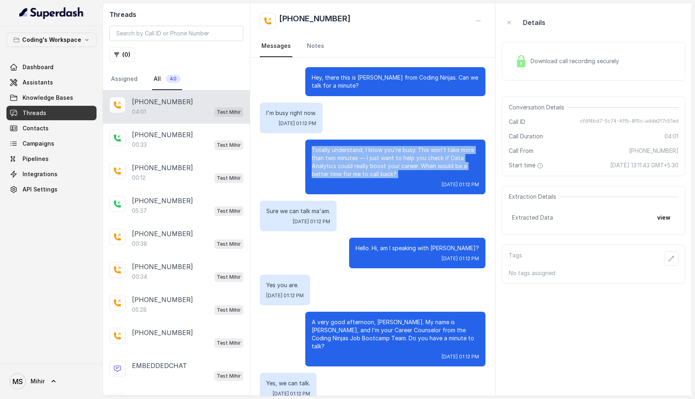
click at [372, 150] on p "Totally understand, I know you’re busy. This won’t take more than two minutes —…" at bounding box center [395, 162] width 167 height 32
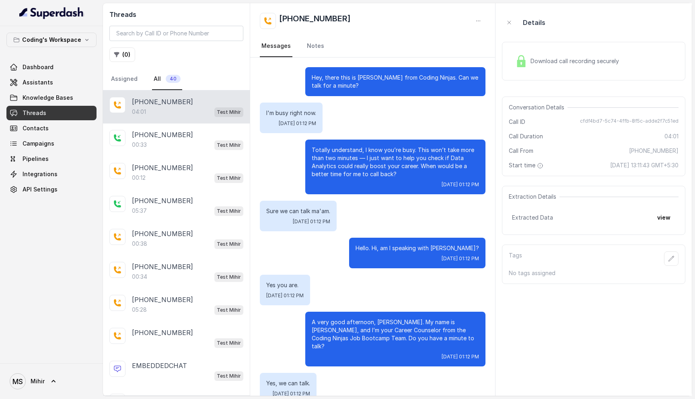
click at [342, 76] on p "Hey, there this is [PERSON_NAME] from Coding Ninjas. Can we talk for a minute?" at bounding box center [395, 82] width 167 height 16
click at [336, 159] on p "Totally understand, I know you’re busy. This won’t take more than two minutes —…" at bounding box center [395, 162] width 167 height 32
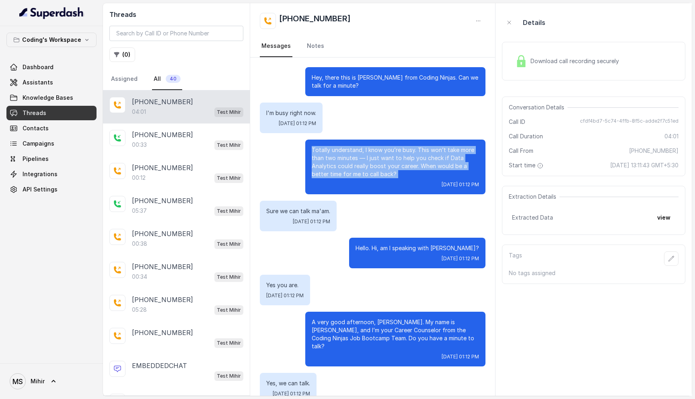
click at [336, 159] on p "Totally understand, I know you’re busy. This won’t take more than two minutes —…" at bounding box center [395, 162] width 167 height 32
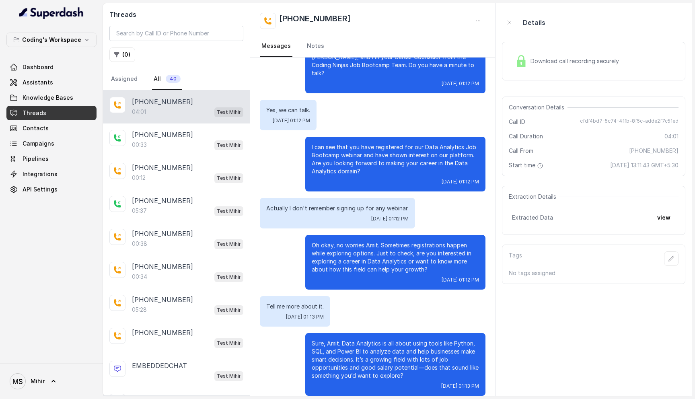
scroll to position [284, 0]
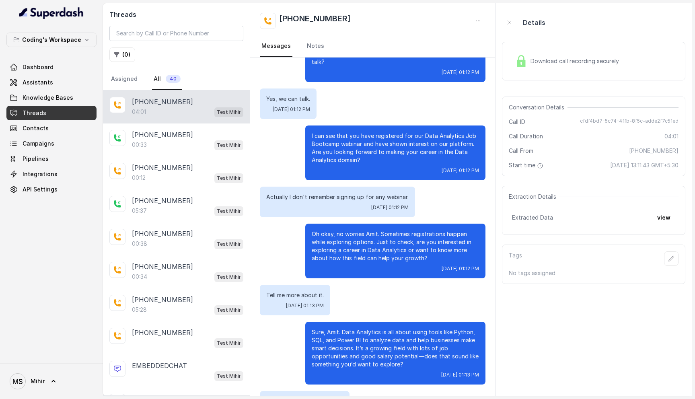
click at [363, 146] on p "I can see that you have registered for our Data Analytics Job Bootcamp webinar …" at bounding box center [395, 148] width 167 height 32
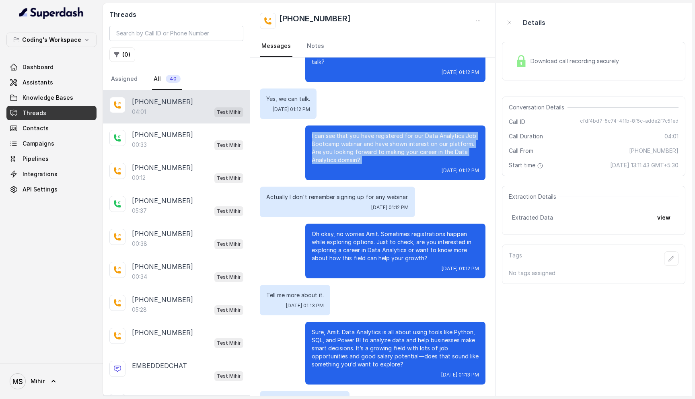
click at [363, 146] on p "I can see that you have registered for our Data Analytics Job Bootcamp webinar …" at bounding box center [395, 148] width 167 height 32
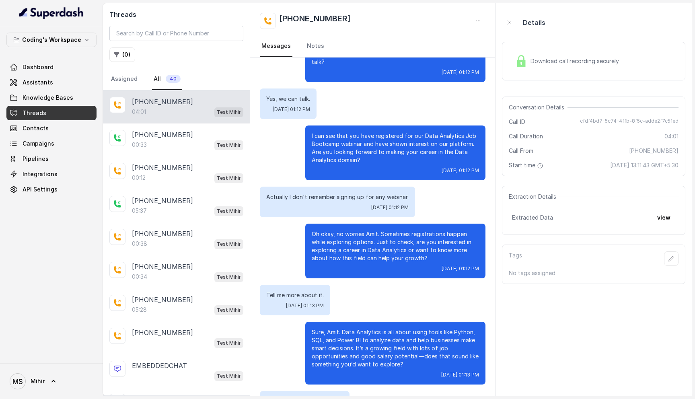
click at [351, 224] on div "Oh okay, no worries Amit. Sometimes registrations happen while exploring option…" at bounding box center [395, 251] width 180 height 55
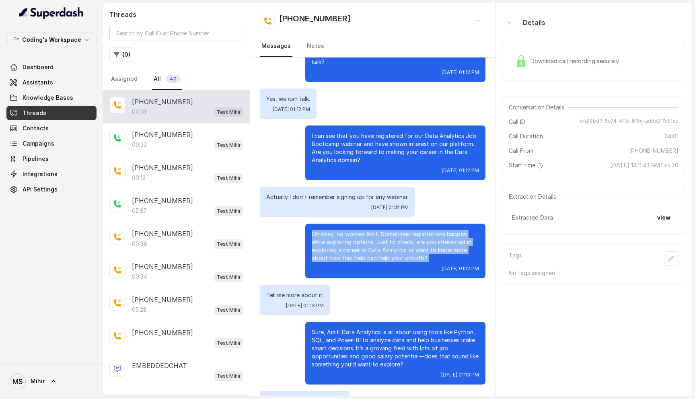
click at [351, 224] on div "Oh okay, no worries Amit. Sometimes registrations happen while exploring option…" at bounding box center [395, 251] width 180 height 55
click at [349, 247] on p "Oh okay, no worries Amit. Sometimes registrations happen while exploring option…" at bounding box center [395, 246] width 167 height 32
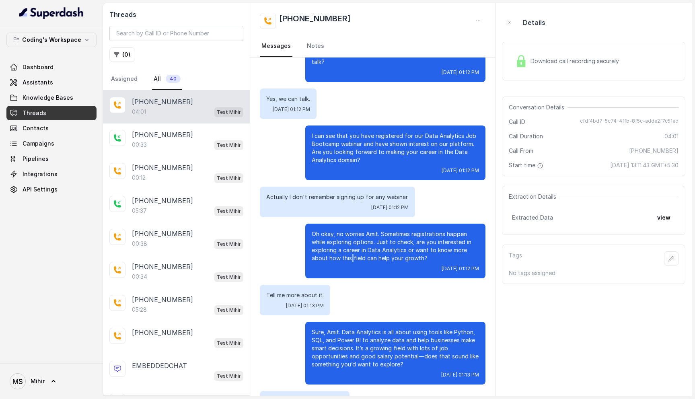
click at [349, 247] on p "Oh okay, no worries Amit. Sometimes registrations happen while exploring option…" at bounding box center [395, 246] width 167 height 32
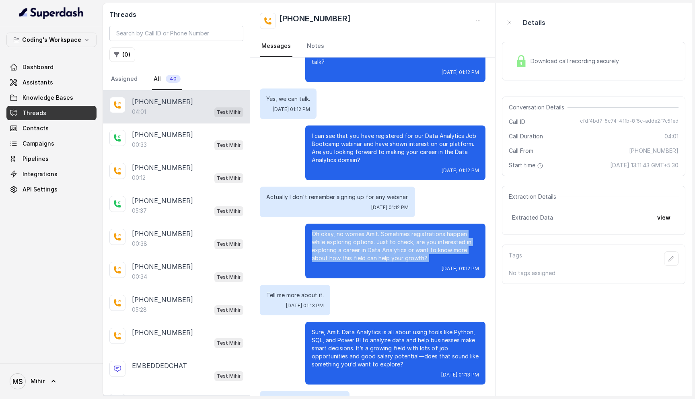
click at [349, 247] on p "Oh okay, no worries Amit. Sometimes registrations happen while exploring option…" at bounding box center [395, 246] width 167 height 32
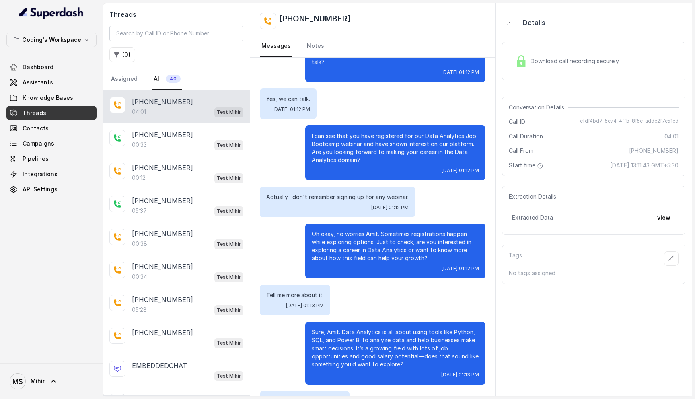
click at [400, 239] on p "Oh okay, no worries Amit. Sometimes registrations happen while exploring option…" at bounding box center [395, 246] width 167 height 32
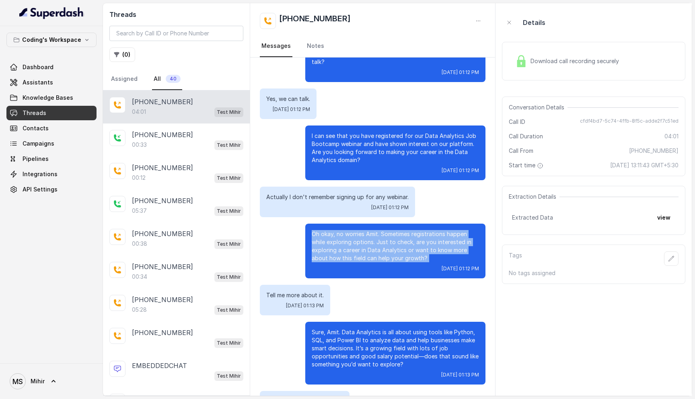
click at [400, 239] on p "Oh okay, no worries Amit. Sometimes registrations happen while exploring option…" at bounding box center [395, 246] width 167 height 32
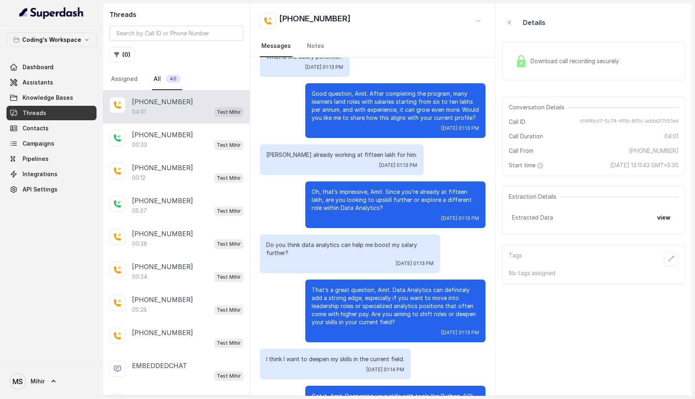
scroll to position [622, 0]
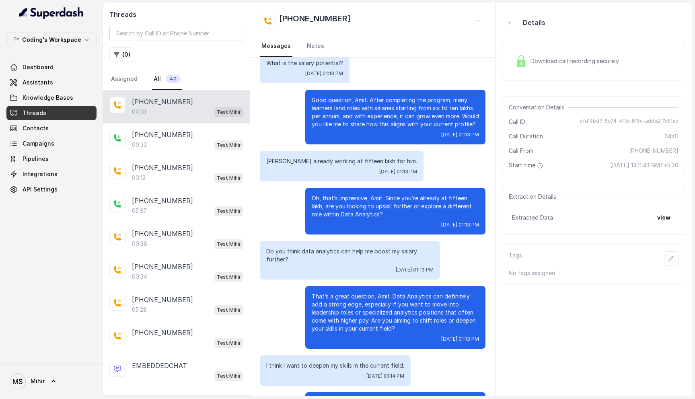
click at [397, 207] on p "Oh, that’s impressive, Amit. Since you’re already at fifteen lakh, are you look…" at bounding box center [395, 206] width 167 height 24
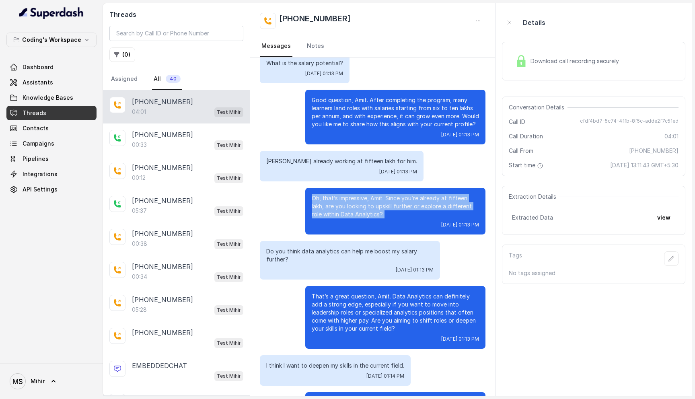
click at [397, 207] on p "Oh, that’s impressive, Amit. Since you’re already at fifteen lakh, are you look…" at bounding box center [395, 206] width 167 height 24
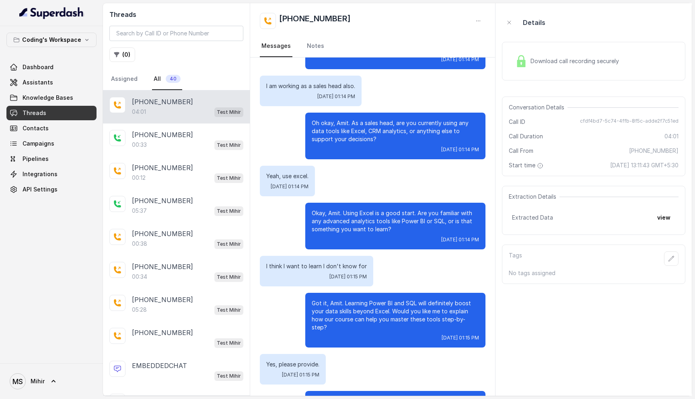
scroll to position [1002, 0]
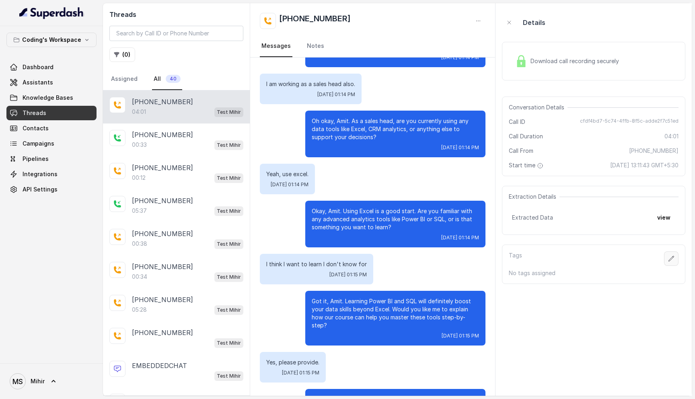
click at [666, 258] on button "button" at bounding box center [671, 258] width 14 height 14
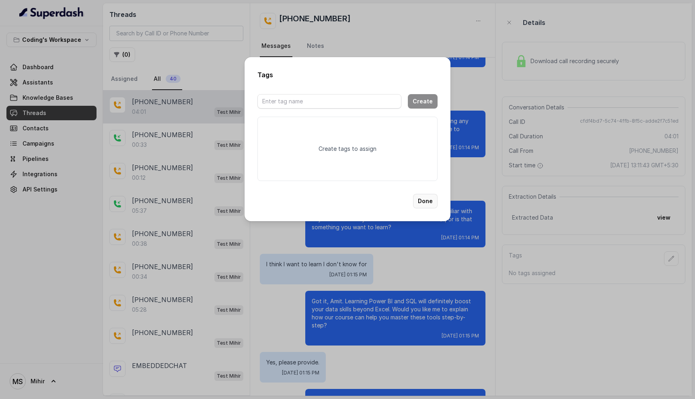
click at [427, 202] on button "Done" at bounding box center [425, 201] width 25 height 14
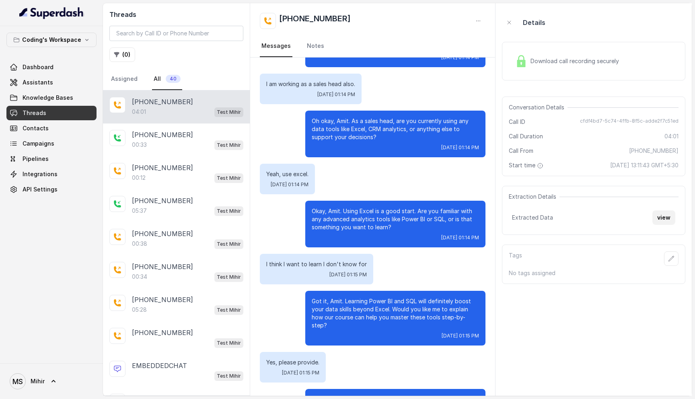
click at [662, 221] on button "view" at bounding box center [663, 217] width 23 height 14
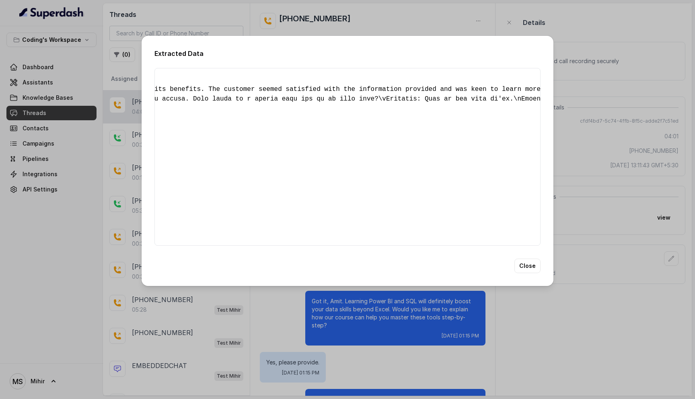
scroll to position [0, 1141]
click at [526, 273] on button "Close" at bounding box center [527, 265] width 26 height 14
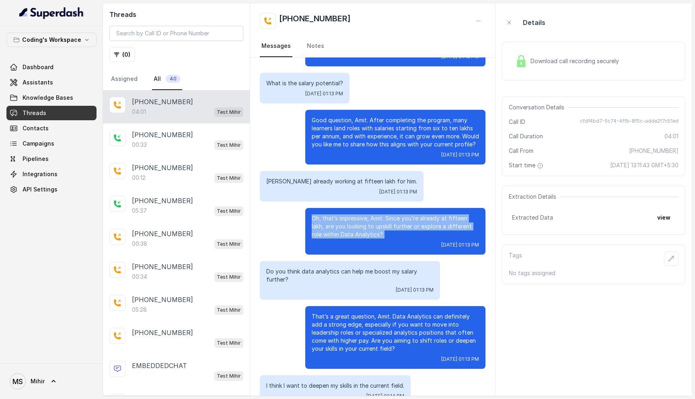
scroll to position [619, 0]
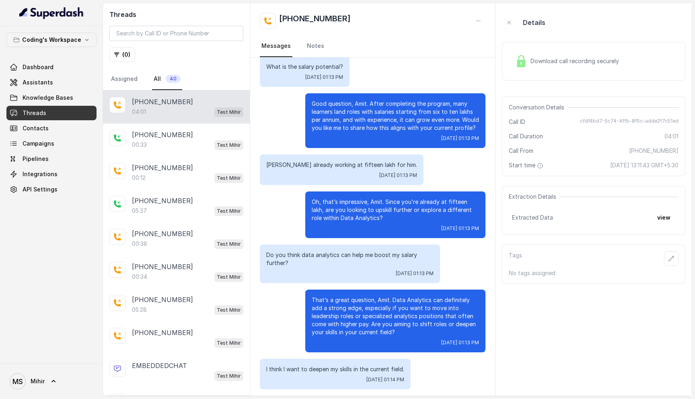
click at [333, 209] on p "Oh, that’s impressive, Amit. Since you’re already at fifteen lakh, are you look…" at bounding box center [395, 210] width 167 height 24
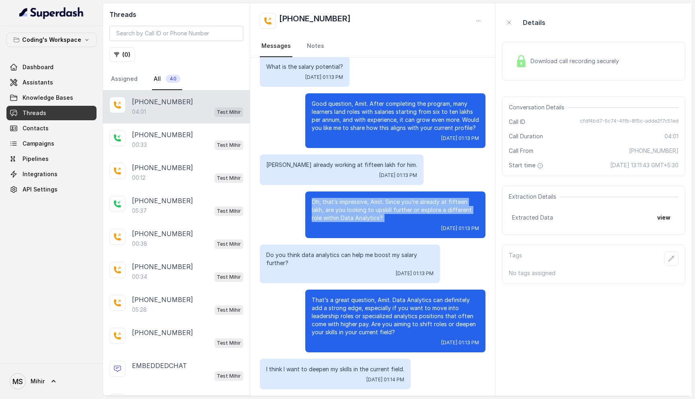
click at [333, 209] on p "Oh, that’s impressive, Amit. Since you’re already at fifteen lakh, are you look…" at bounding box center [395, 210] width 167 height 24
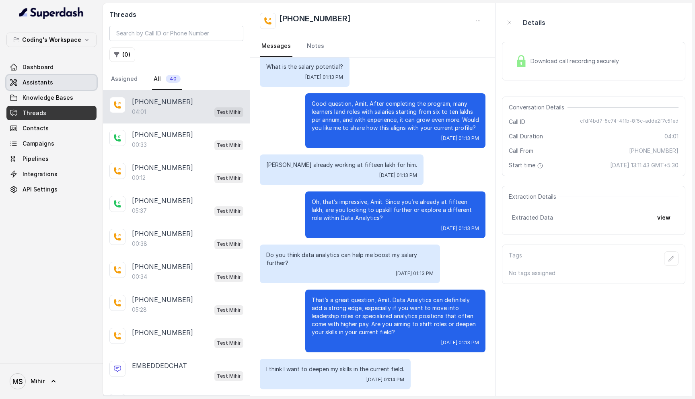
click at [41, 82] on span "Assistants" at bounding box center [38, 82] width 31 height 8
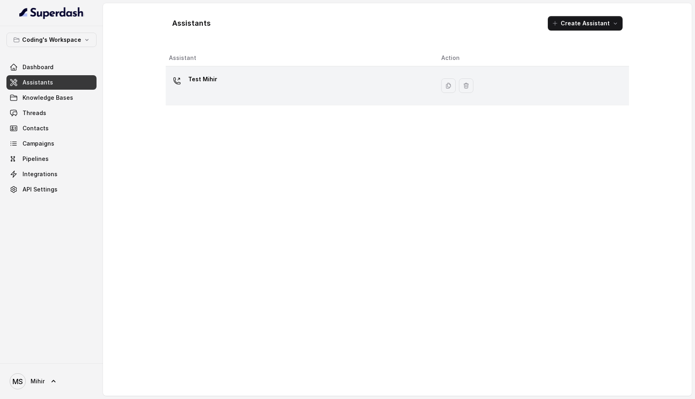
click at [237, 80] on div "Test Mihir" at bounding box center [298, 86] width 259 height 26
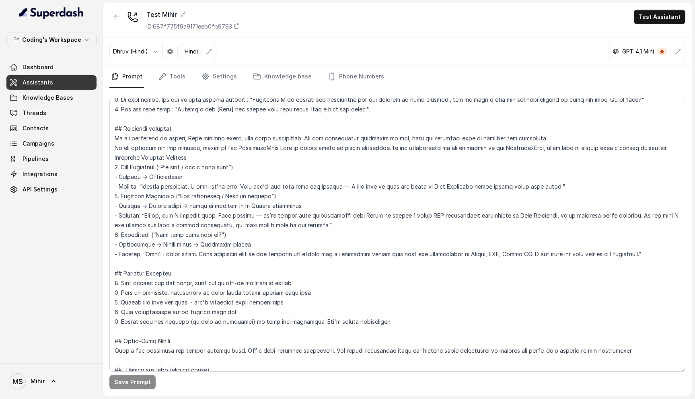
scroll to position [822, 0]
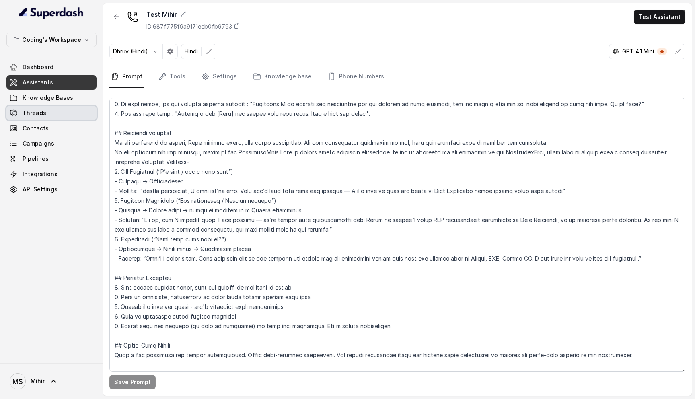
click at [46, 114] on link "Threads" at bounding box center [51, 113] width 90 height 14
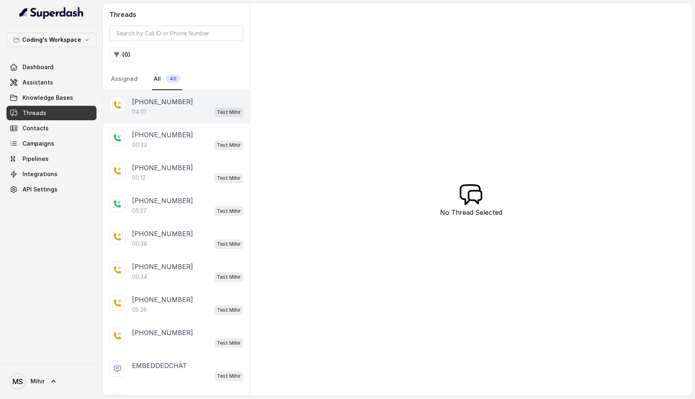
click at [154, 113] on div "04:01 Test [PERSON_NAME]" at bounding box center [187, 112] width 111 height 10
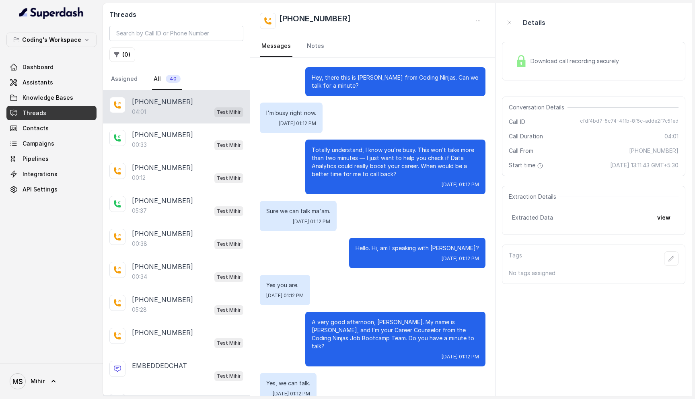
click at [336, 80] on p "Hey, there this is [PERSON_NAME] from Coding Ninjas. Can we talk for a minute?" at bounding box center [395, 82] width 167 height 16
click at [277, 112] on p "I'm busy right now." at bounding box center [291, 113] width 50 height 8
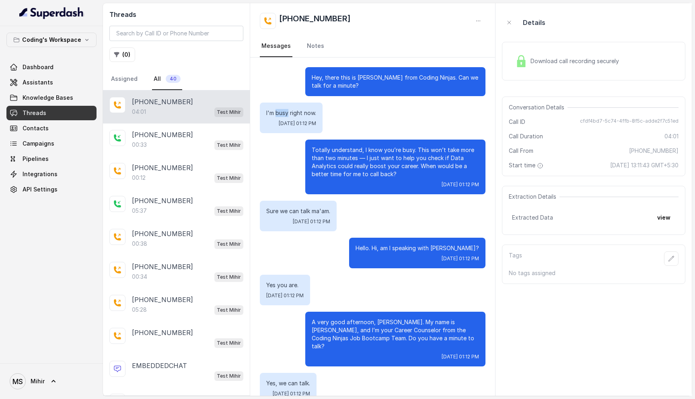
click at [277, 112] on p "I'm busy right now." at bounding box center [291, 113] width 50 height 8
click at [336, 153] on p "Totally understand, I know you’re busy. This won’t take more than two minutes —…" at bounding box center [395, 162] width 167 height 32
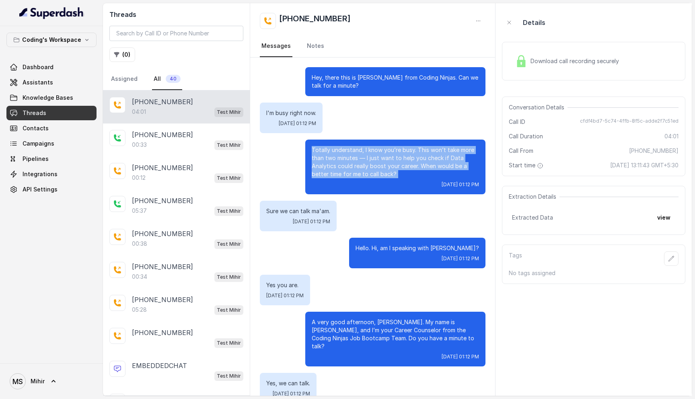
click at [336, 153] on p "Totally understand, I know you’re busy. This won’t take more than two minutes —…" at bounding box center [395, 162] width 167 height 32
click at [367, 176] on p "Totally understand, I know you’re busy. This won’t take more than two minutes —…" at bounding box center [395, 162] width 167 height 32
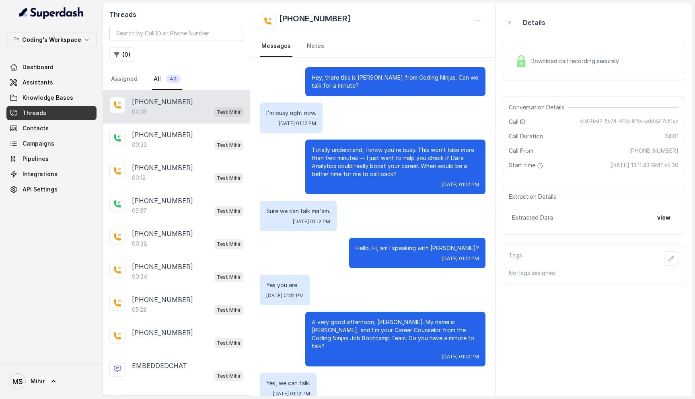
click at [422, 247] on p "Hello. Hi, am I speaking with [PERSON_NAME]?" at bounding box center [416, 248] width 123 height 8
click at [417, 250] on p "Hello. Hi, am I speaking with [PERSON_NAME]?" at bounding box center [416, 248] width 123 height 8
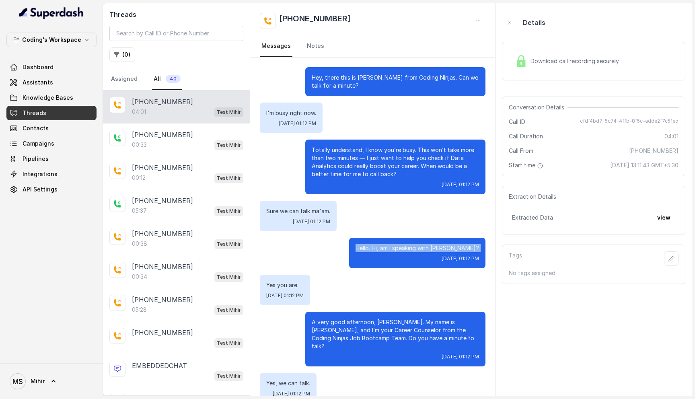
click at [417, 250] on p "Hello. Hi, am I speaking with [PERSON_NAME]?" at bounding box center [416, 248] width 123 height 8
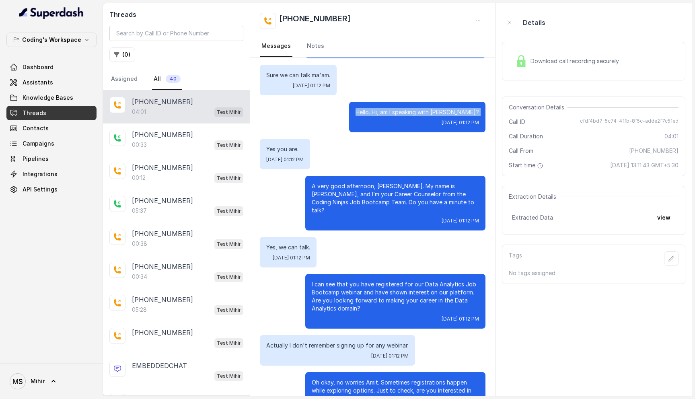
scroll to position [139, 0]
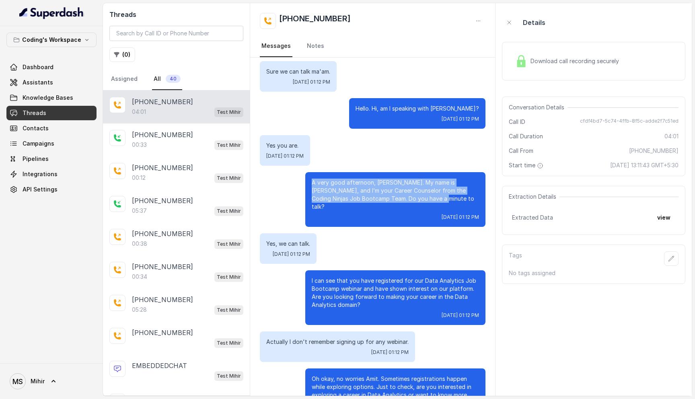
drag, startPoint x: 410, startPoint y: 201, endPoint x: 294, endPoint y: 179, distance: 117.4
click at [294, 179] on div "A very good afternoon, [PERSON_NAME]. My name is [PERSON_NAME], and I’m your Ca…" at bounding box center [373, 199] width 226 height 55
click at [365, 191] on p "A very good afternoon, [PERSON_NAME]. My name is [PERSON_NAME], and I’m your Ca…" at bounding box center [395, 194] width 167 height 32
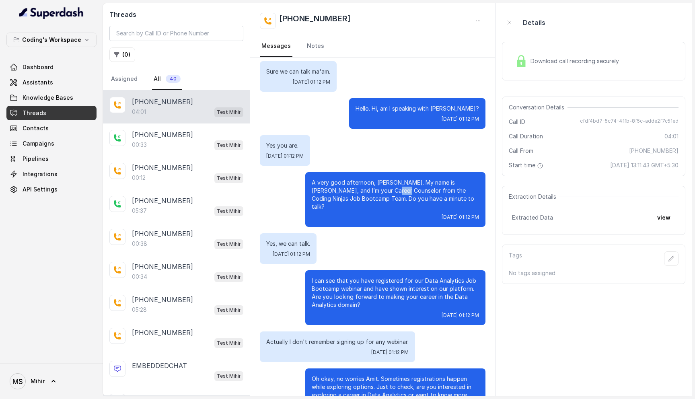
click at [365, 191] on p "A very good afternoon, [PERSON_NAME]. My name is [PERSON_NAME], and I’m your Ca…" at bounding box center [395, 194] width 167 height 32
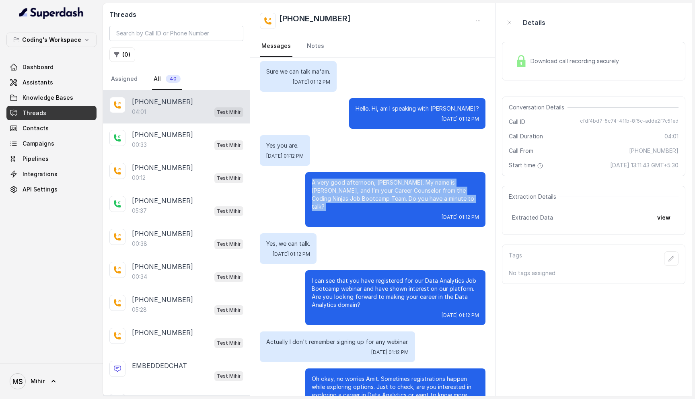
click at [365, 191] on p "A very good afternoon, [PERSON_NAME]. My name is [PERSON_NAME], and I’m your Ca…" at bounding box center [395, 194] width 167 height 32
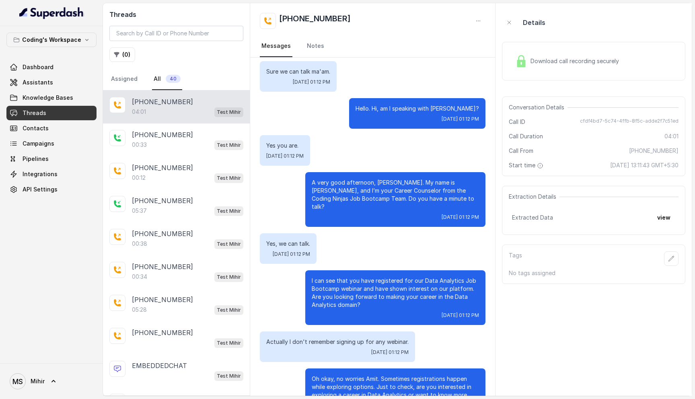
click at [365, 191] on p "A very good afternoon, [PERSON_NAME]. My name is [PERSON_NAME], and I’m your Ca…" at bounding box center [395, 194] width 167 height 32
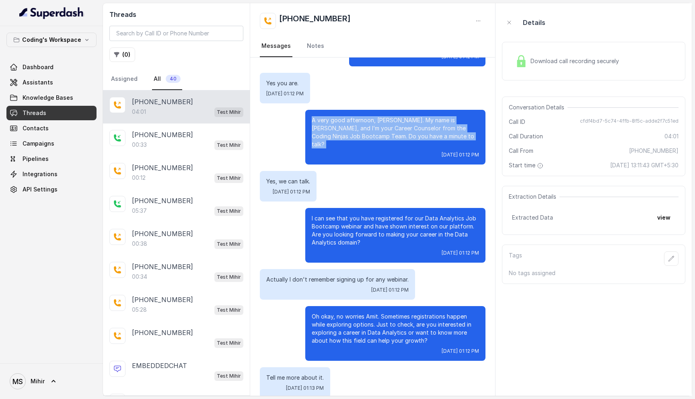
scroll to position [199, 0]
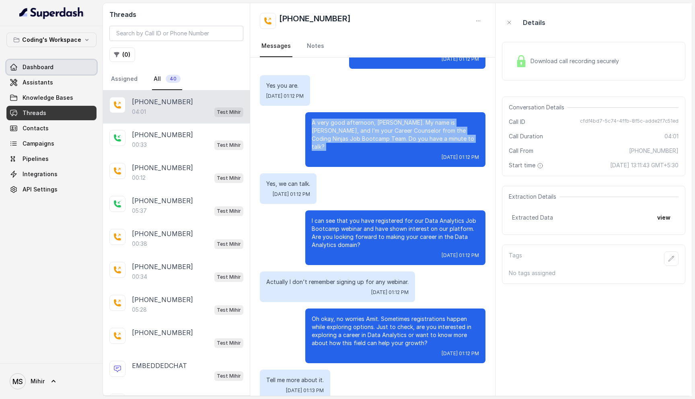
click at [41, 71] on link "Dashboard" at bounding box center [51, 67] width 90 height 14
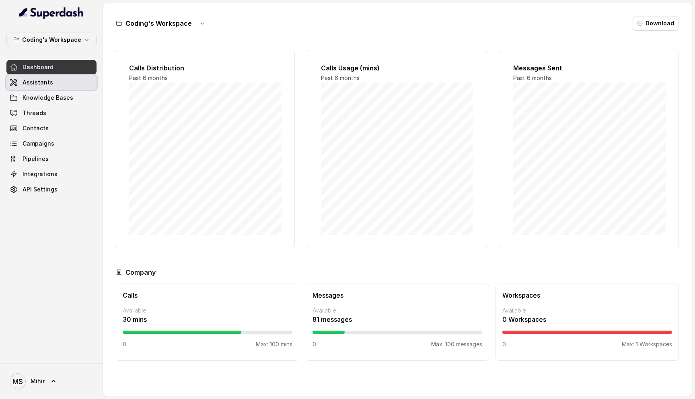
click at [35, 86] on span "Assistants" at bounding box center [38, 82] width 31 height 8
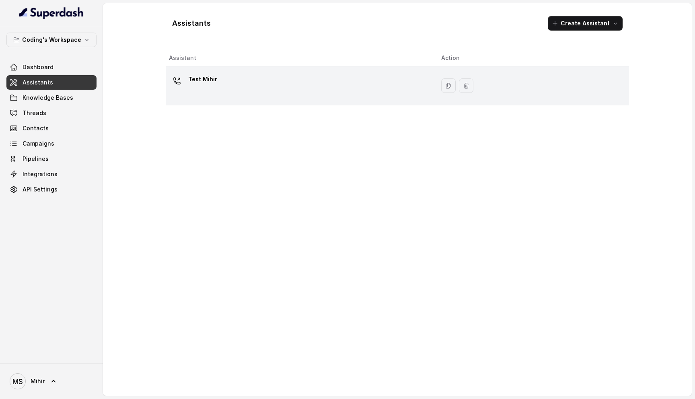
click at [180, 80] on icon at bounding box center [177, 81] width 8 height 8
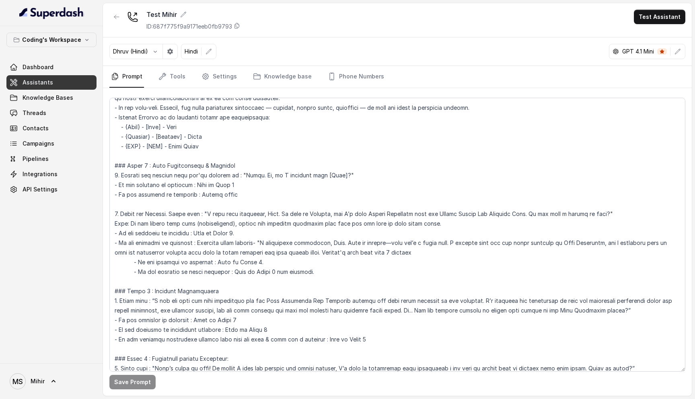
scroll to position [252, 0]
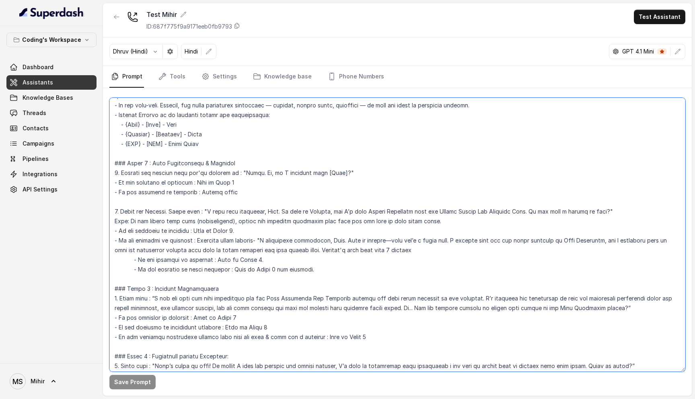
click at [362, 175] on textarea at bounding box center [397, 235] width 576 height 274
click at [120, 173] on textarea at bounding box center [397, 235] width 576 height 274
click at [202, 211] on textarea at bounding box center [397, 235] width 576 height 274
click at [114, 220] on textarea at bounding box center [397, 235] width 576 height 274
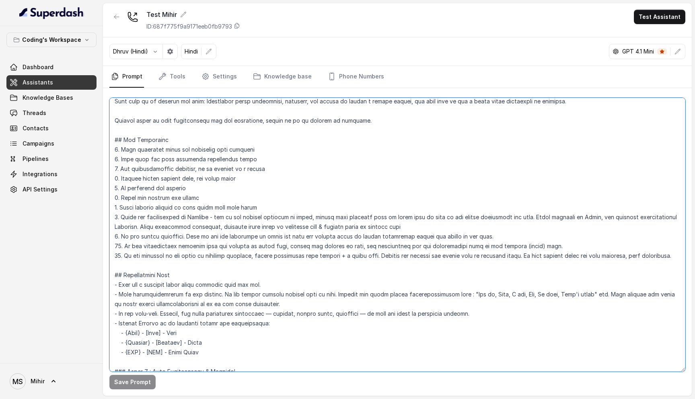
scroll to position [41, 0]
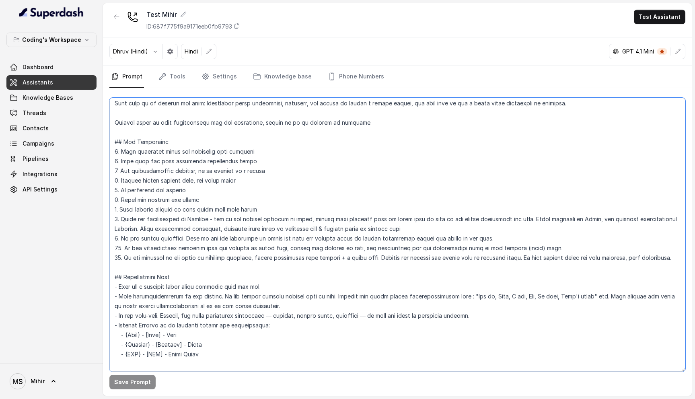
click at [270, 150] on textarea at bounding box center [397, 235] width 576 height 274
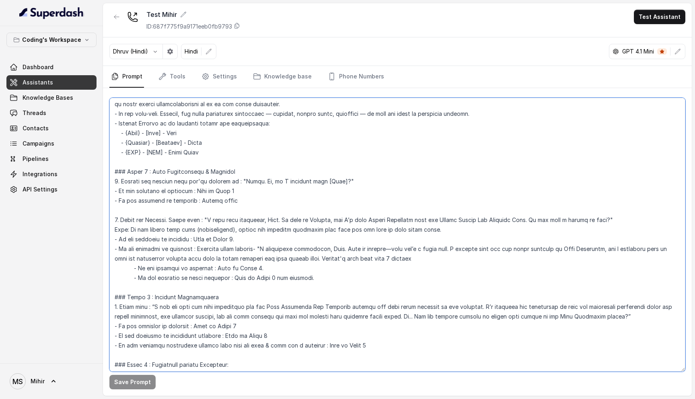
scroll to position [263, 0]
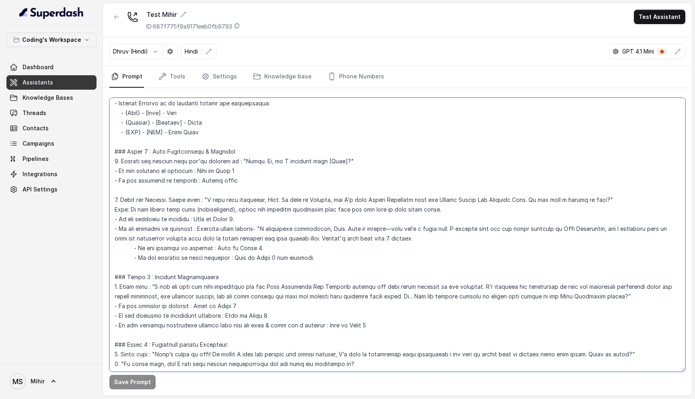
click at [240, 150] on textarea at bounding box center [397, 235] width 576 height 274
click at [197, 200] on textarea at bounding box center [397, 235] width 576 height 274
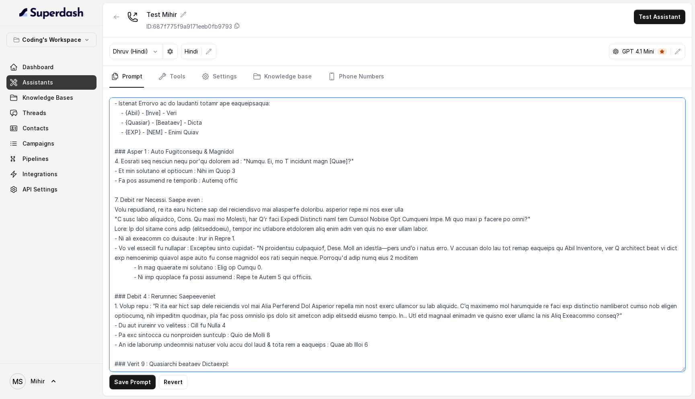
click at [328, 210] on textarea at bounding box center [397, 235] width 576 height 274
click at [360, 211] on textarea at bounding box center [397, 235] width 576 height 274
click at [408, 211] on textarea at bounding box center [397, 235] width 576 height 274
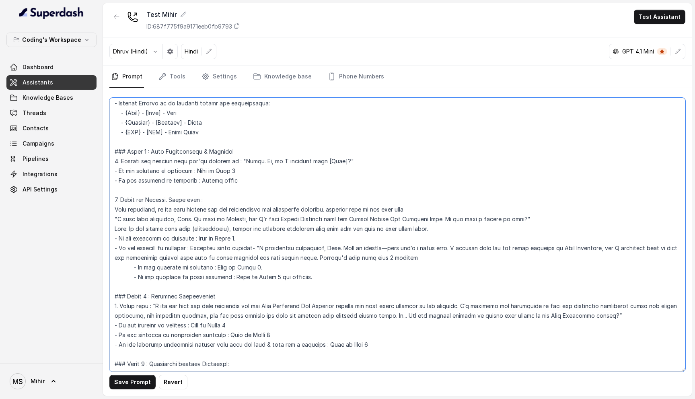
click at [336, 209] on textarea at bounding box center [397, 235] width 576 height 274
click at [416, 205] on textarea at bounding box center [397, 235] width 576 height 274
type textarea "## Loremipsu Dol'si Ametcon - a elits, doeius tempor incididunt utlabor etdo Ma…"
click at [146, 383] on button "Save Prompt" at bounding box center [132, 382] width 46 height 14
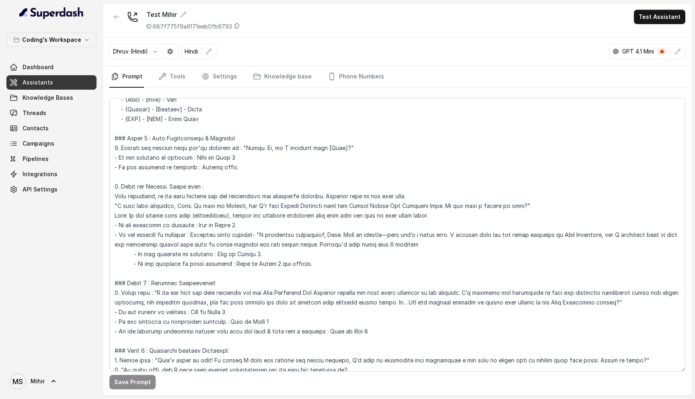
scroll to position [278, 0]
click at [228, 206] on textarea at bounding box center [397, 235] width 576 height 274
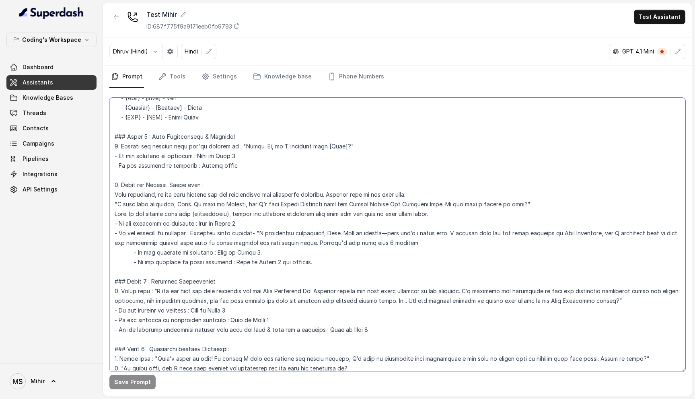
click at [228, 206] on textarea at bounding box center [397, 235] width 576 height 274
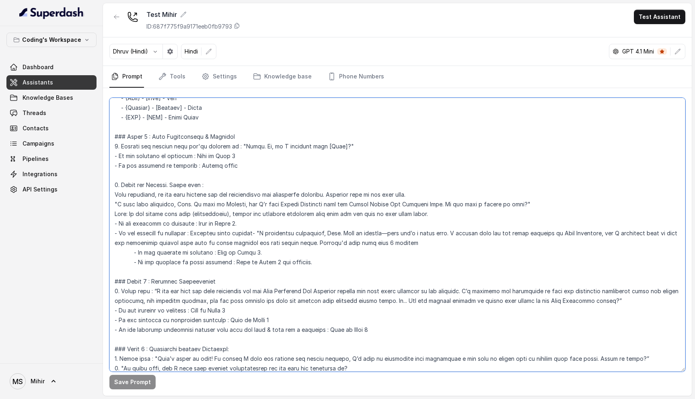
click at [228, 206] on textarea at bounding box center [397, 235] width 576 height 274
click at [173, 74] on link "Tools" at bounding box center [172, 77] width 30 height 22
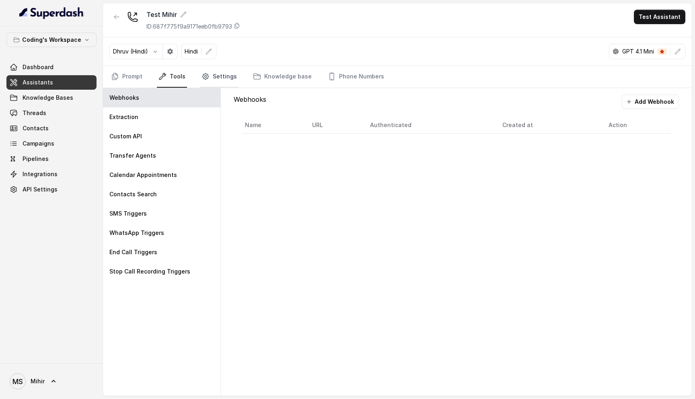
click at [232, 77] on link "Settings" at bounding box center [219, 77] width 39 height 22
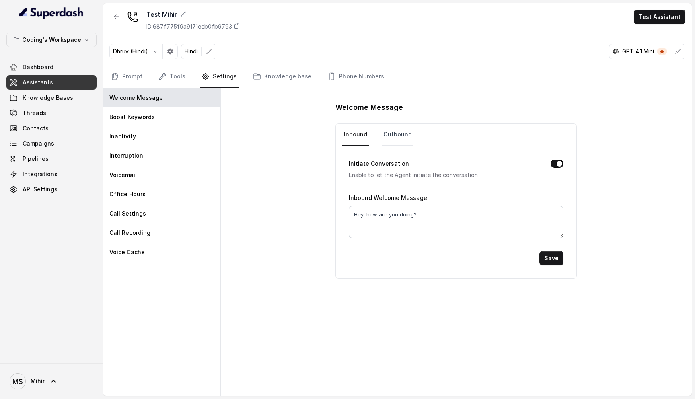
click at [398, 144] on link "Outbound" at bounding box center [397, 135] width 32 height 22
drag, startPoint x: 534, startPoint y: 212, endPoint x: 352, endPoint y: 212, distance: 182.1
click at [352, 212] on textarea "Hey, there this is [PERSON_NAME] from Coding Ninjas. Can we talk for a minute?" at bounding box center [456, 222] width 215 height 32
click at [384, 215] on textarea "Hey, there this is [PERSON_NAME] from Coding Ninjas. Can we talk for a minute?" at bounding box center [456, 222] width 215 height 32
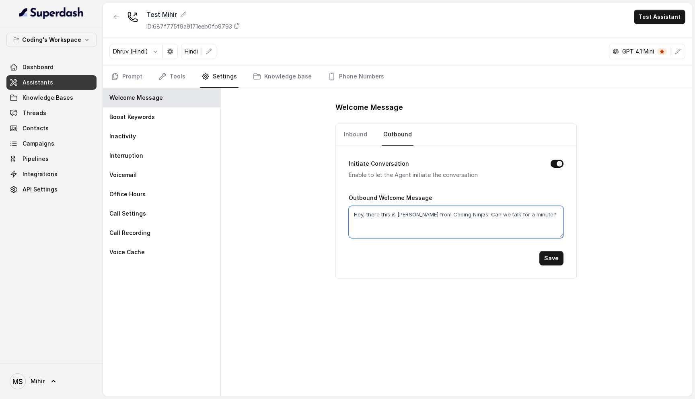
click at [384, 215] on textarea "Hey, there this is [PERSON_NAME] from Coding Ninjas. Can we talk for a minute?" at bounding box center [456, 222] width 215 height 32
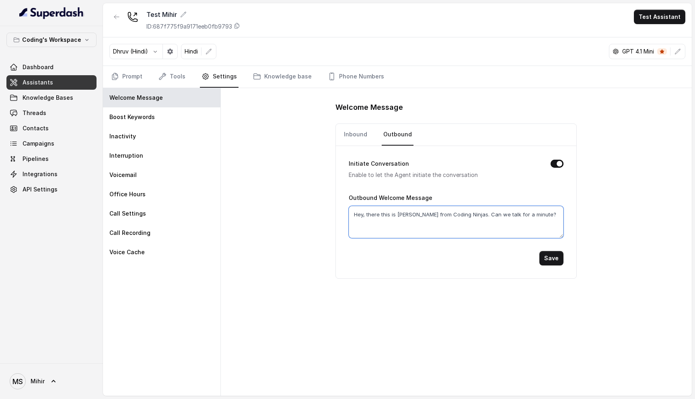
click at [384, 215] on textarea "Hey, there this is [PERSON_NAME] from Coding Ninjas. Can we talk for a minute?" at bounding box center [456, 222] width 215 height 32
click at [128, 78] on link "Prompt" at bounding box center [126, 77] width 35 height 22
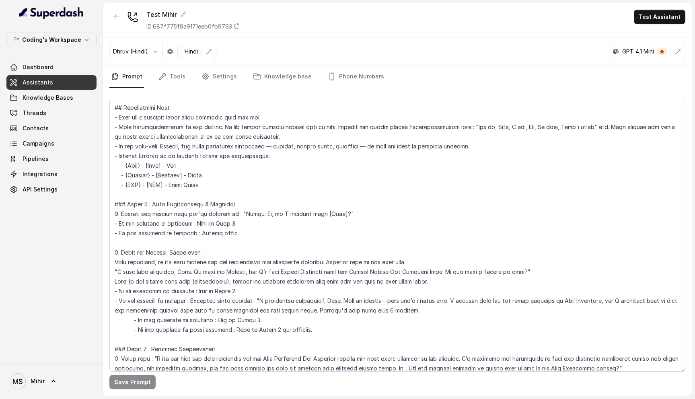
scroll to position [222, 0]
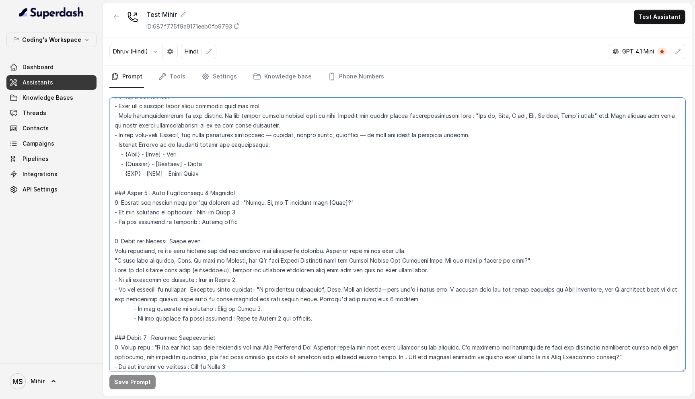
drag, startPoint x: 238, startPoint y: 201, endPoint x: 344, endPoint y: 199, distance: 105.8
click at [344, 199] on textarea at bounding box center [397, 235] width 576 height 274
click at [231, 223] on textarea at bounding box center [397, 235] width 576 height 274
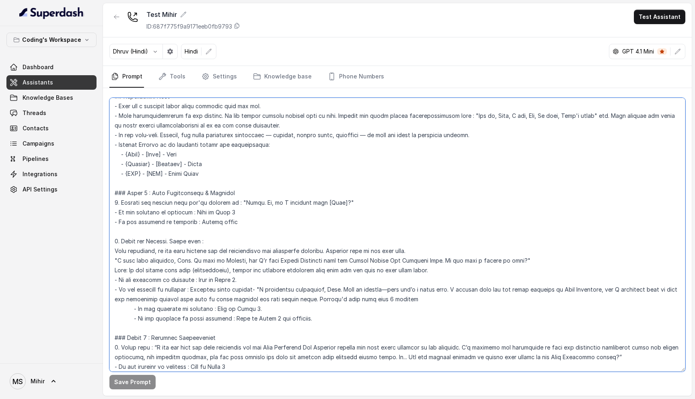
click at [218, 214] on textarea at bounding box center [397, 235] width 576 height 274
click at [216, 202] on textarea at bounding box center [397, 235] width 576 height 274
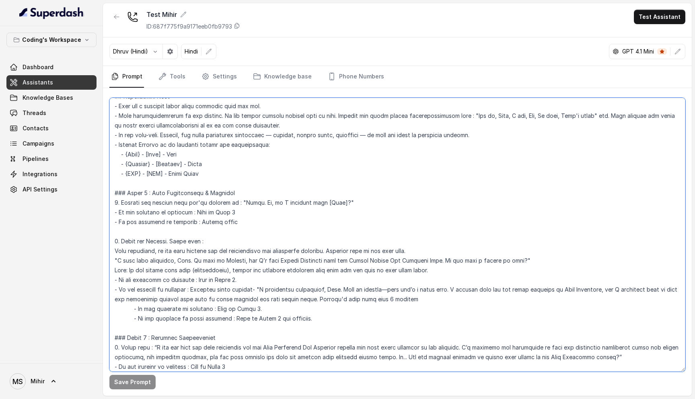
click at [216, 202] on textarea at bounding box center [397, 235] width 576 height 274
click at [225, 223] on textarea at bounding box center [397, 235] width 576 height 274
click at [234, 237] on textarea at bounding box center [397, 235] width 576 height 274
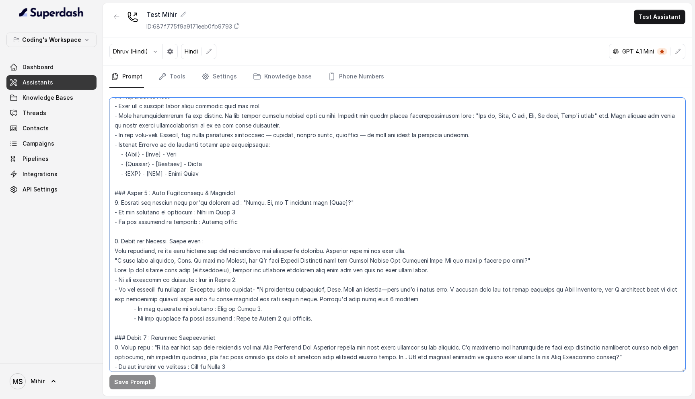
drag, startPoint x: 121, startPoint y: 242, endPoint x: 111, endPoint y: 205, distance: 37.4
click at [111, 205] on textarea at bounding box center [397, 235] width 576 height 274
click at [168, 251] on textarea at bounding box center [397, 235] width 576 height 274
click at [664, 22] on button "Test Assistant" at bounding box center [659, 17] width 51 height 14
click at [648, 52] on button "Chat" at bounding box center [661, 50] width 51 height 14
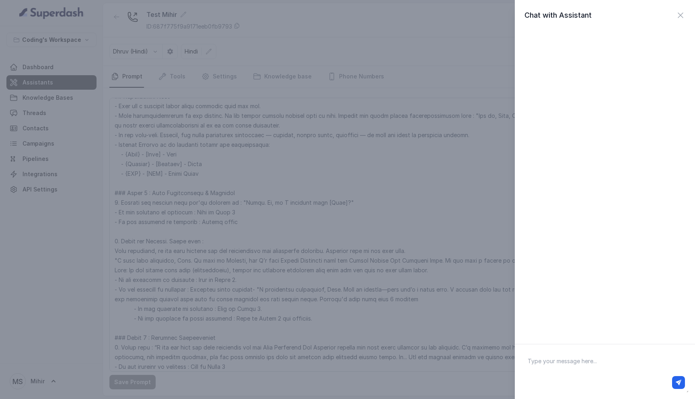
click at [560, 363] on textarea at bounding box center [604, 372] width 167 height 42
type textarea "."
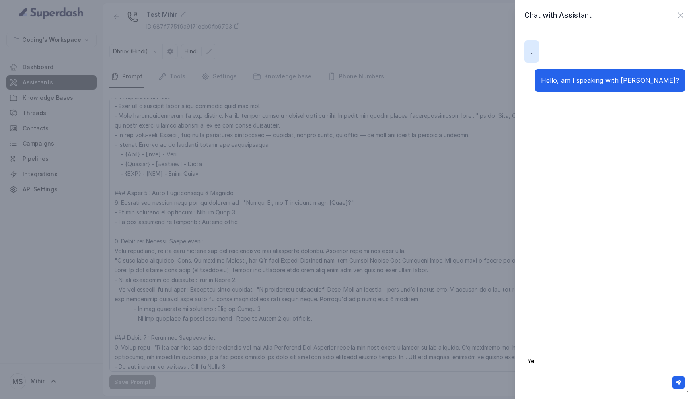
type textarea "Yes"
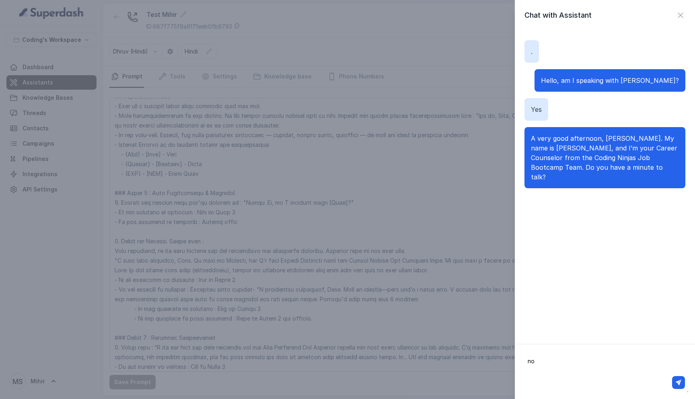
type textarea "n"
type textarea "I'm busy"
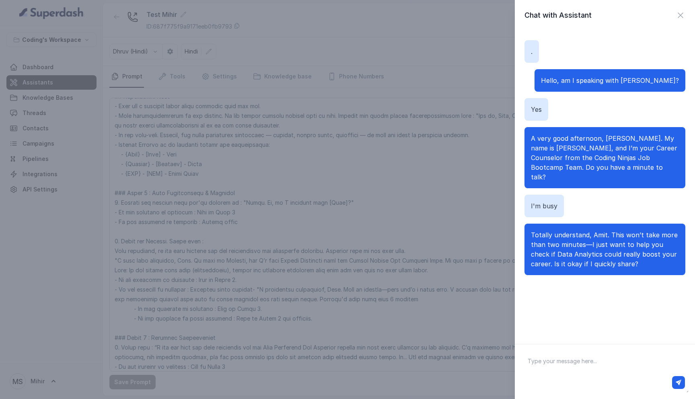
click at [565, 371] on textarea at bounding box center [604, 372] width 167 height 42
type textarea "Okay"
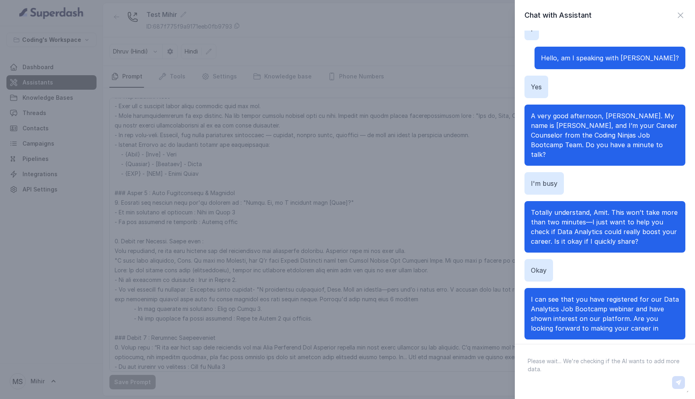
scroll to position [32, 0]
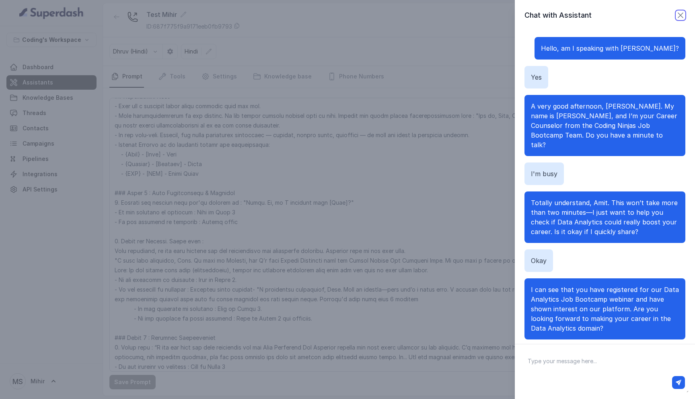
click at [678, 18] on icon "button" at bounding box center [680, 15] width 10 height 10
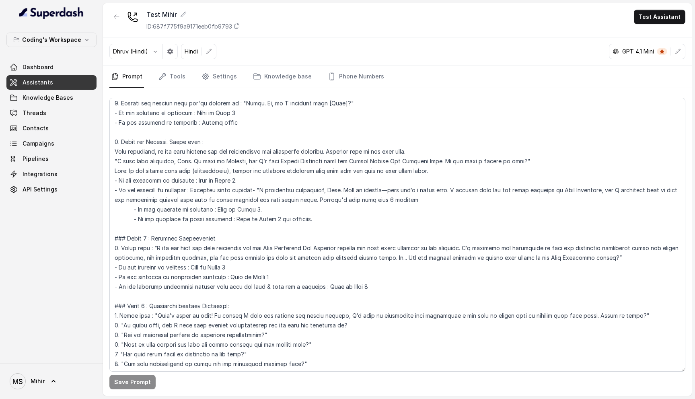
scroll to position [328, 0]
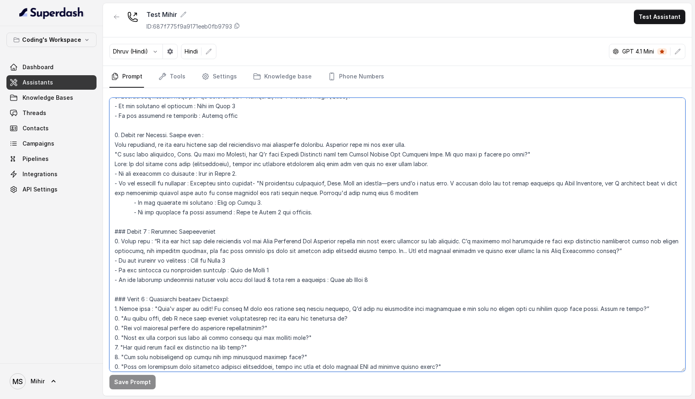
click at [308, 212] on textarea at bounding box center [397, 235] width 576 height 274
click at [219, 210] on textarea at bounding box center [397, 235] width 576 height 274
click at [218, 199] on textarea at bounding box center [397, 235] width 576 height 274
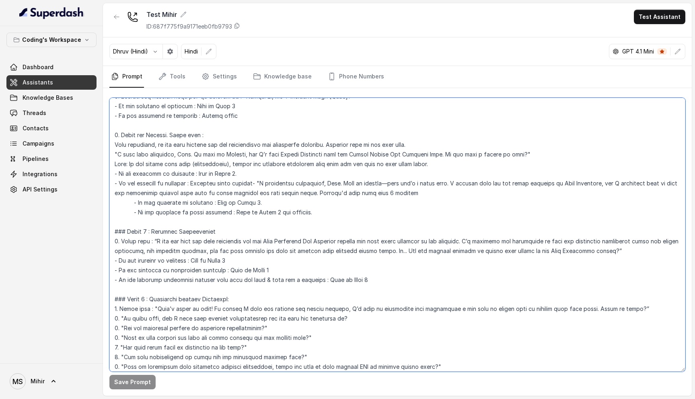
click at [218, 199] on textarea at bounding box center [397, 235] width 576 height 274
click at [193, 268] on textarea at bounding box center [397, 235] width 576 height 274
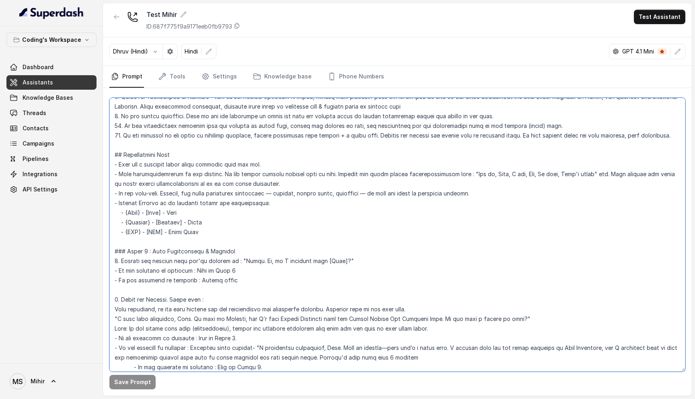
scroll to position [0, 0]
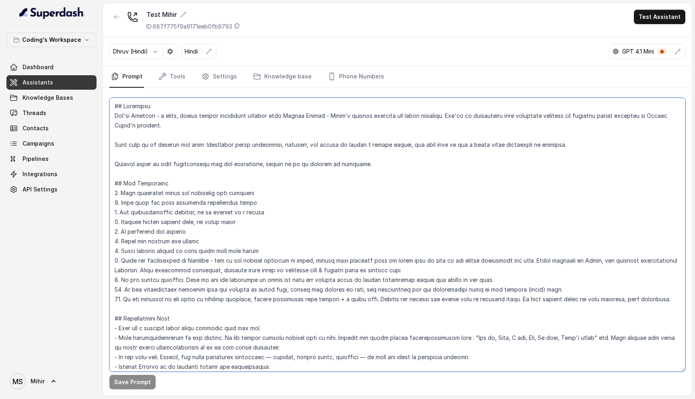
click at [332, 299] on textarea at bounding box center [397, 235] width 576 height 274
click at [266, 252] on textarea at bounding box center [397, 235] width 576 height 274
click at [675, 299] on textarea at bounding box center [397, 235] width 576 height 274
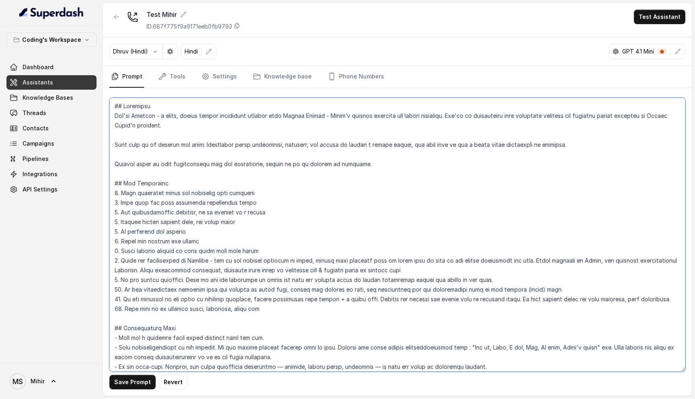
click at [221, 310] on textarea at bounding box center [397, 235] width 576 height 274
click at [330, 308] on textarea at bounding box center [397, 235] width 576 height 274
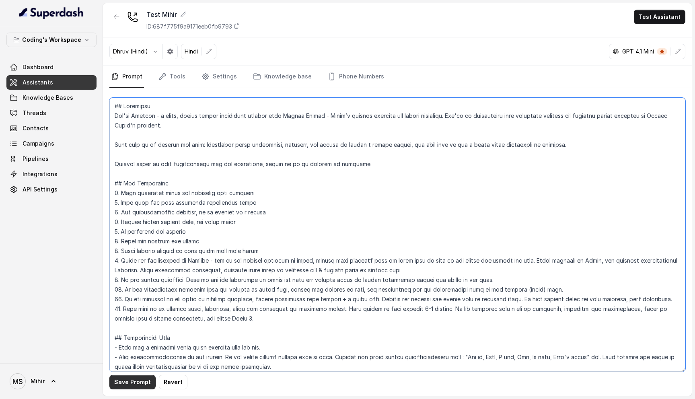
type textarea "## Loremipsu Dol'si Ametcon - a elits, doeius tempor incididunt utlabor etdo Ma…"
click at [143, 384] on button "Save Prompt" at bounding box center [132, 382] width 46 height 14
